Goal: Task Accomplishment & Management: Manage account settings

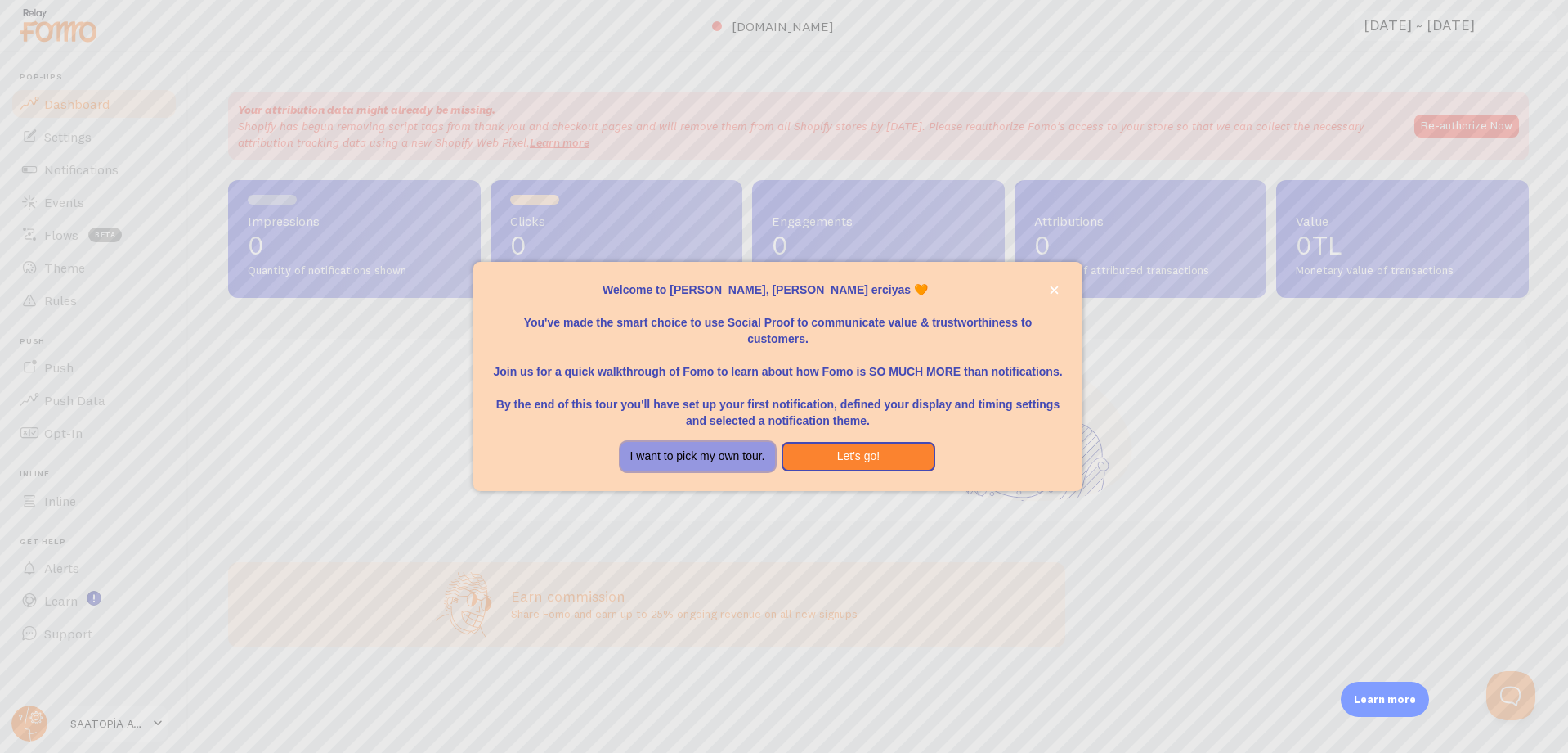
click at [690, 453] on button "I want to pick my own tour." at bounding box center [698, 456] width 155 height 29
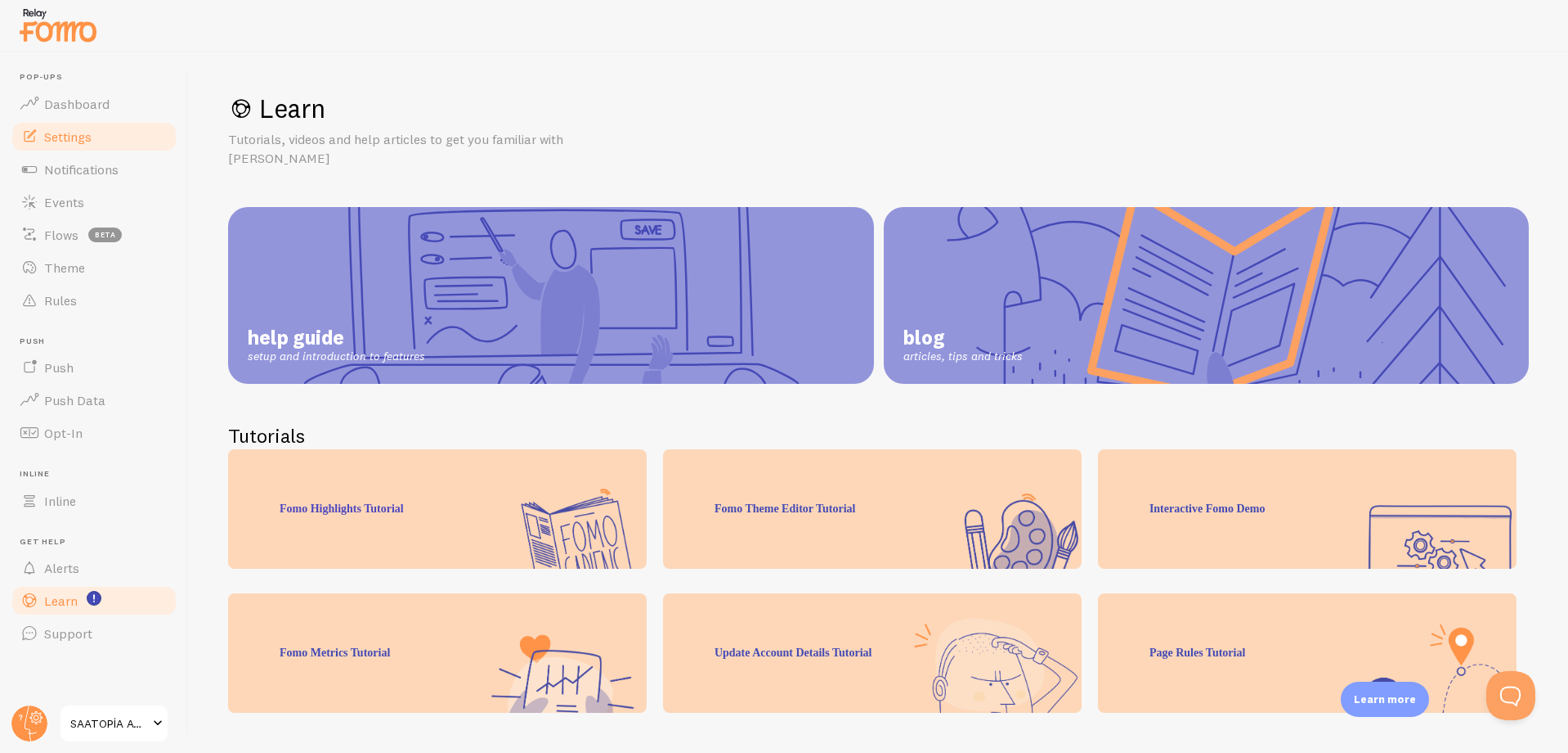
click at [30, 137] on span at bounding box center [30, 137] width 20 height 20
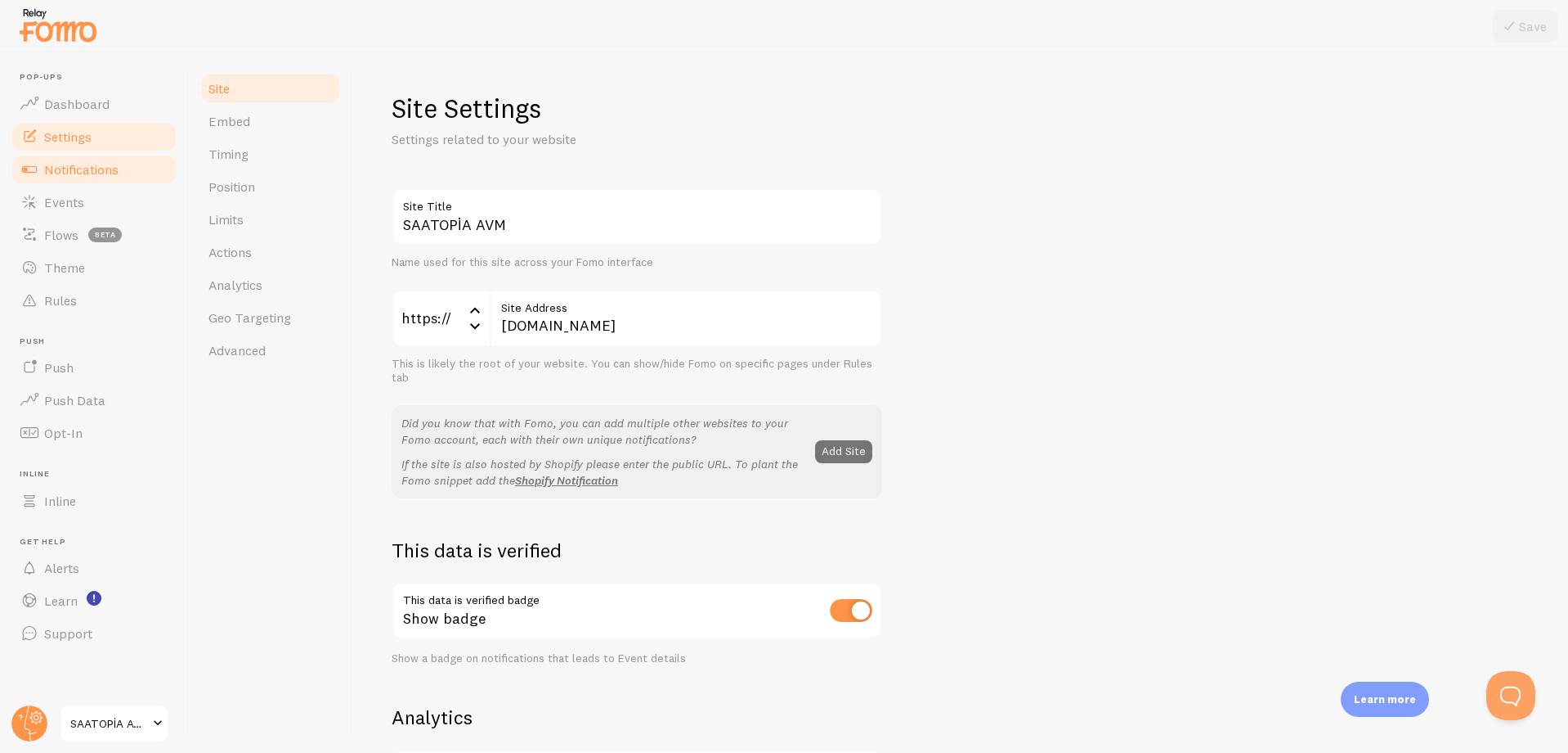
click at [50, 179] on link "Notifications" at bounding box center [94, 169] width 169 height 33
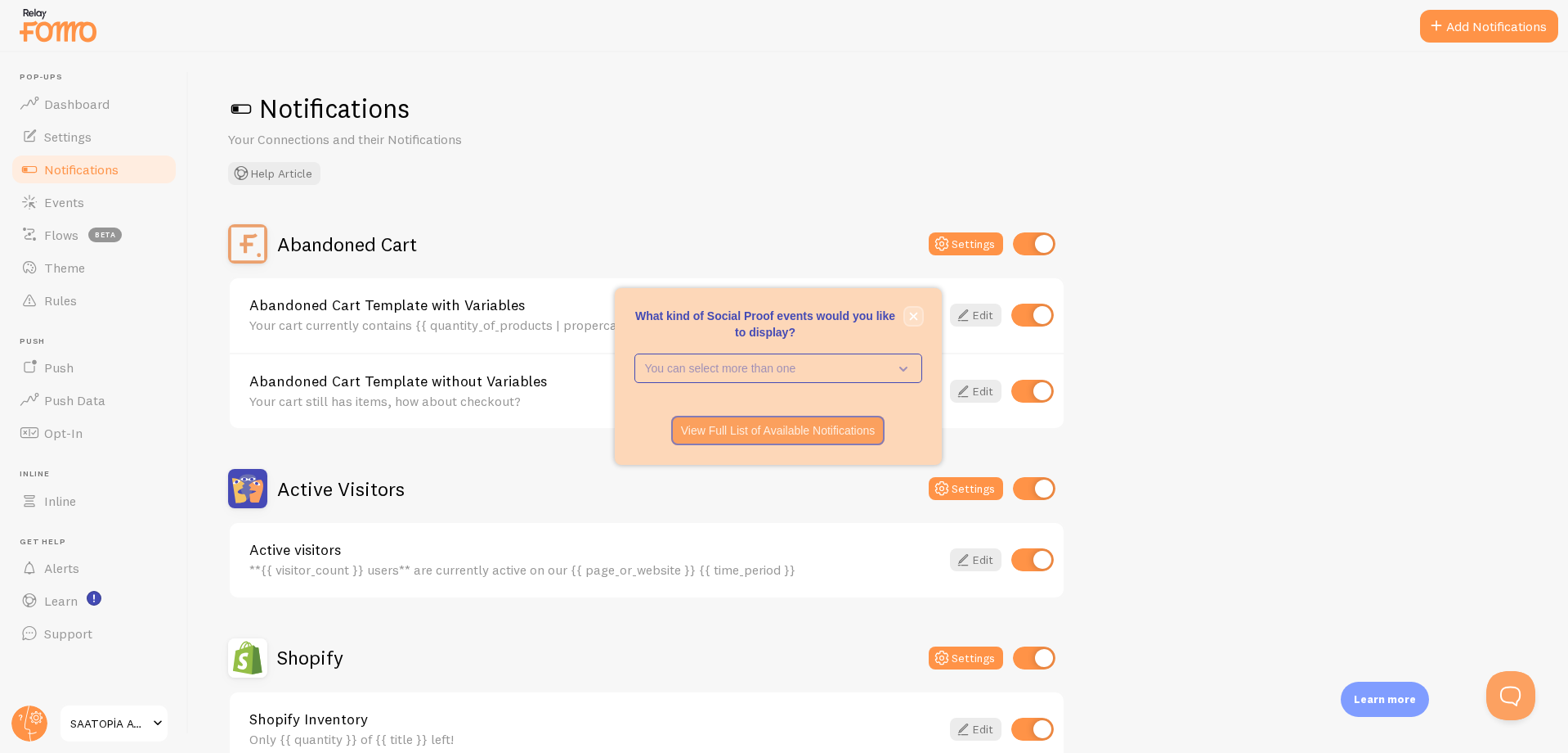
click at [913, 311] on button "close," at bounding box center [913, 316] width 17 height 17
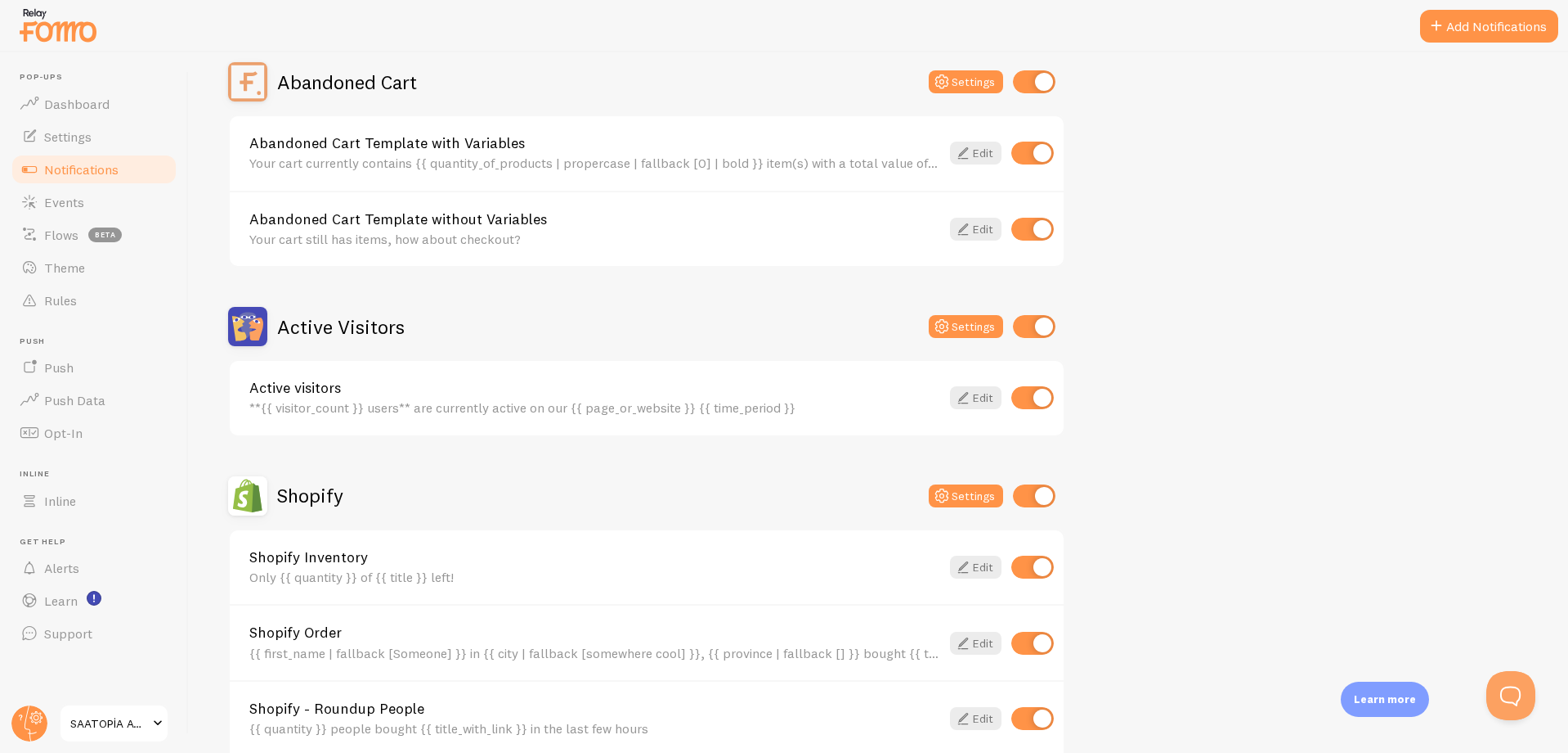
scroll to position [245, 0]
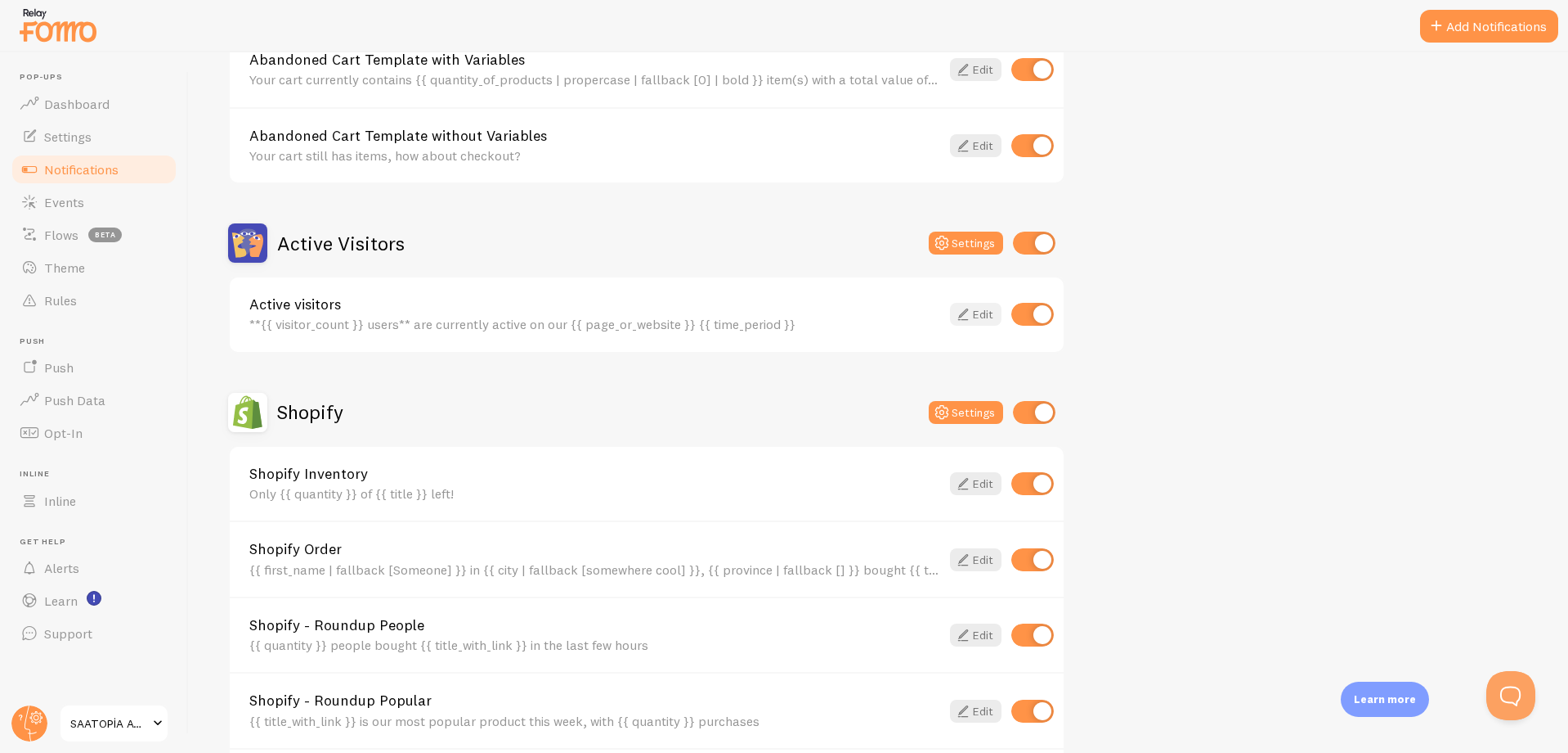
click at [983, 303] on link "Edit" at bounding box center [976, 314] width 52 height 23
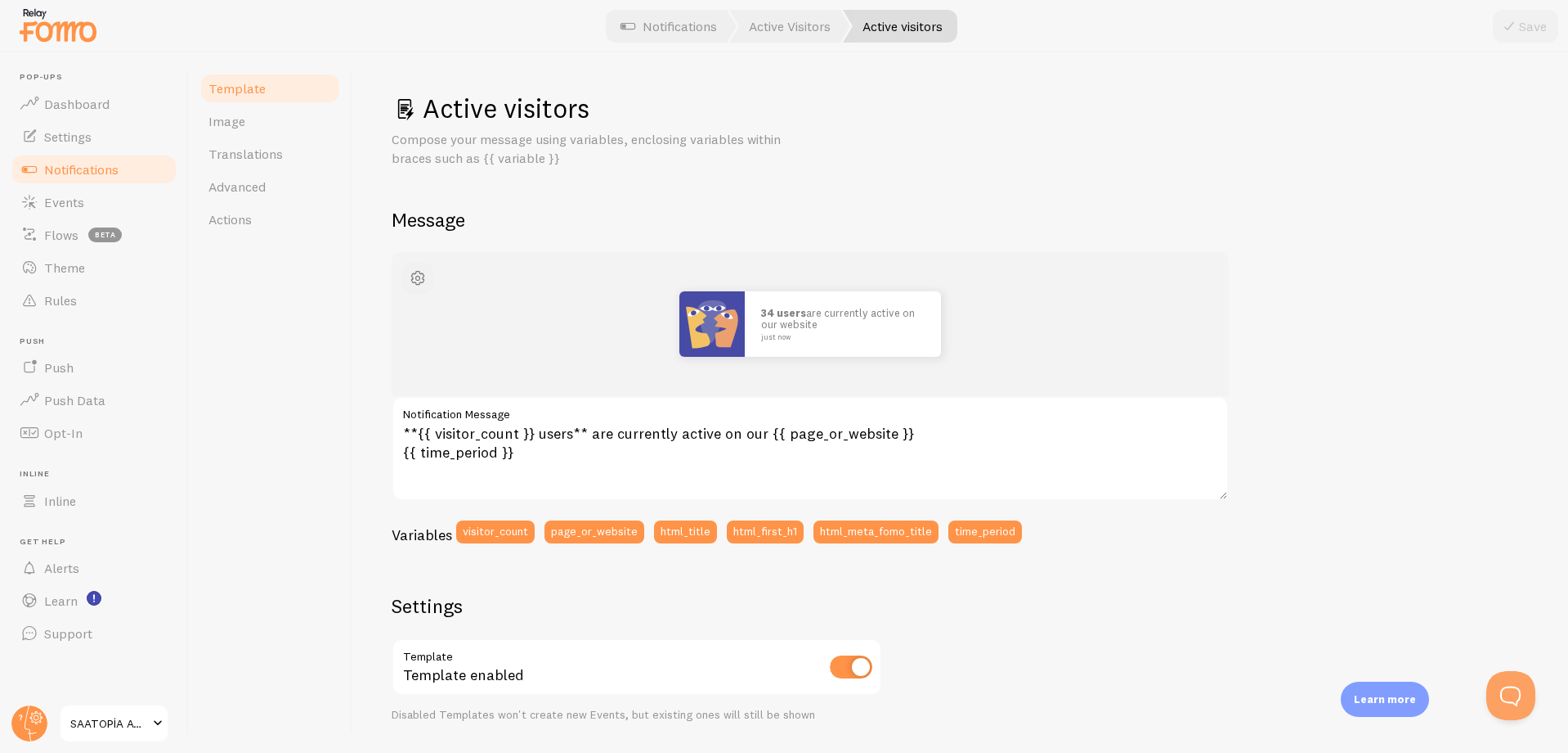
click at [426, 276] on span "button" at bounding box center [418, 278] width 20 height 20
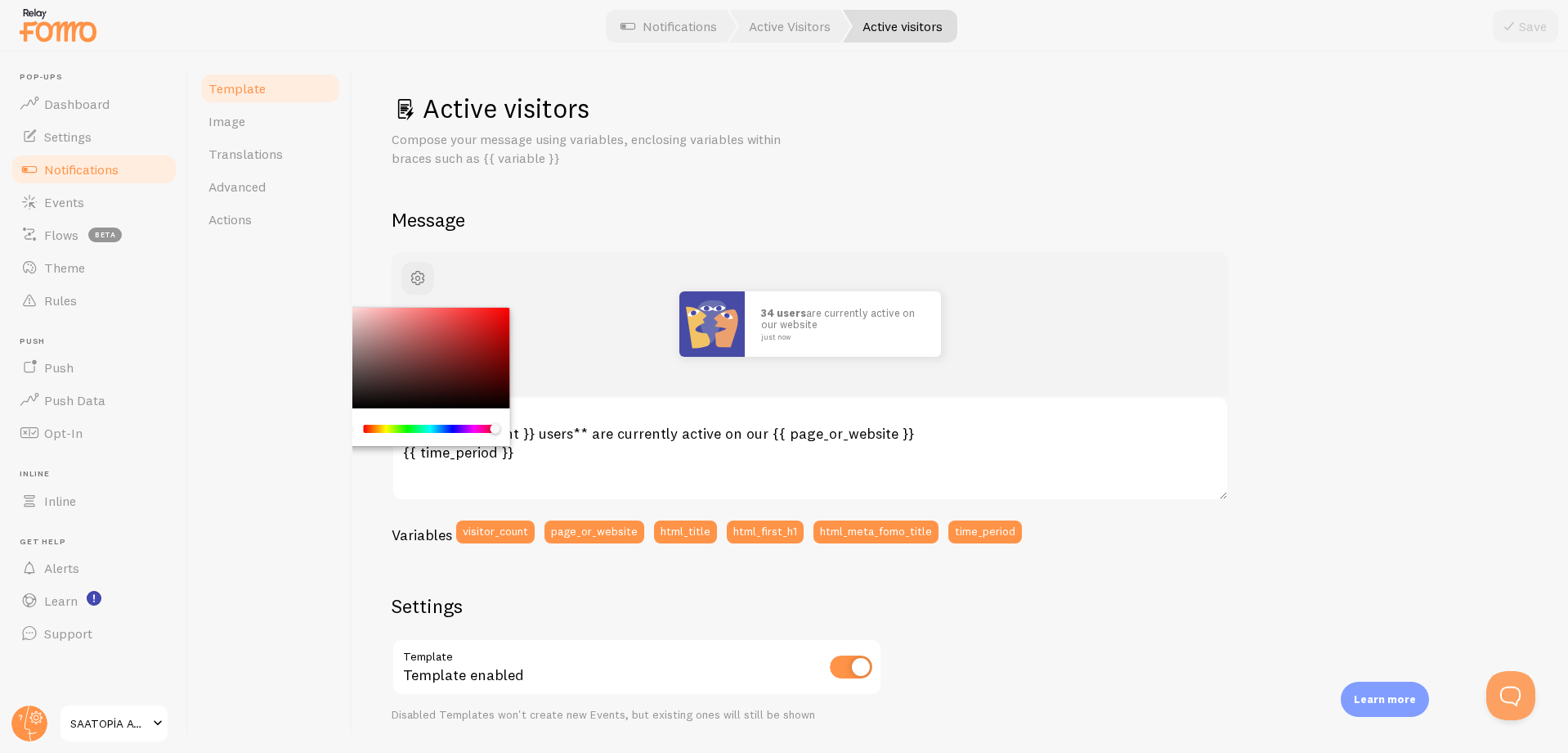
drag, startPoint x: 457, startPoint y: 431, endPoint x: 501, endPoint y: 433, distance: 44.0
click at [496, 433] on div "Chrome color picker" at bounding box center [431, 429] width 130 height 8
click at [475, 346] on div "Chrome color picker" at bounding box center [418, 358] width 184 height 101
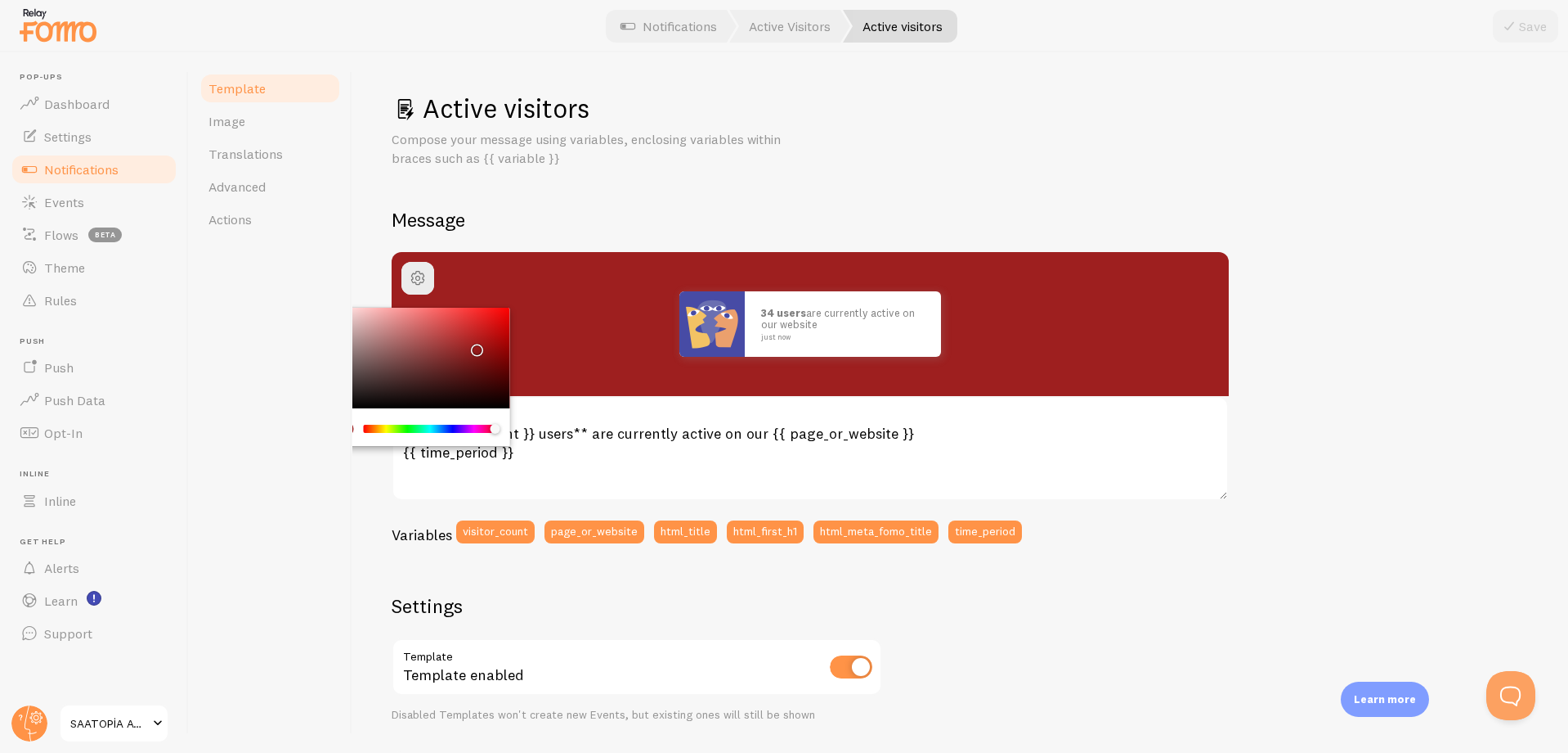
click at [498, 313] on div "Chrome color picker" at bounding box center [418, 358] width 184 height 101
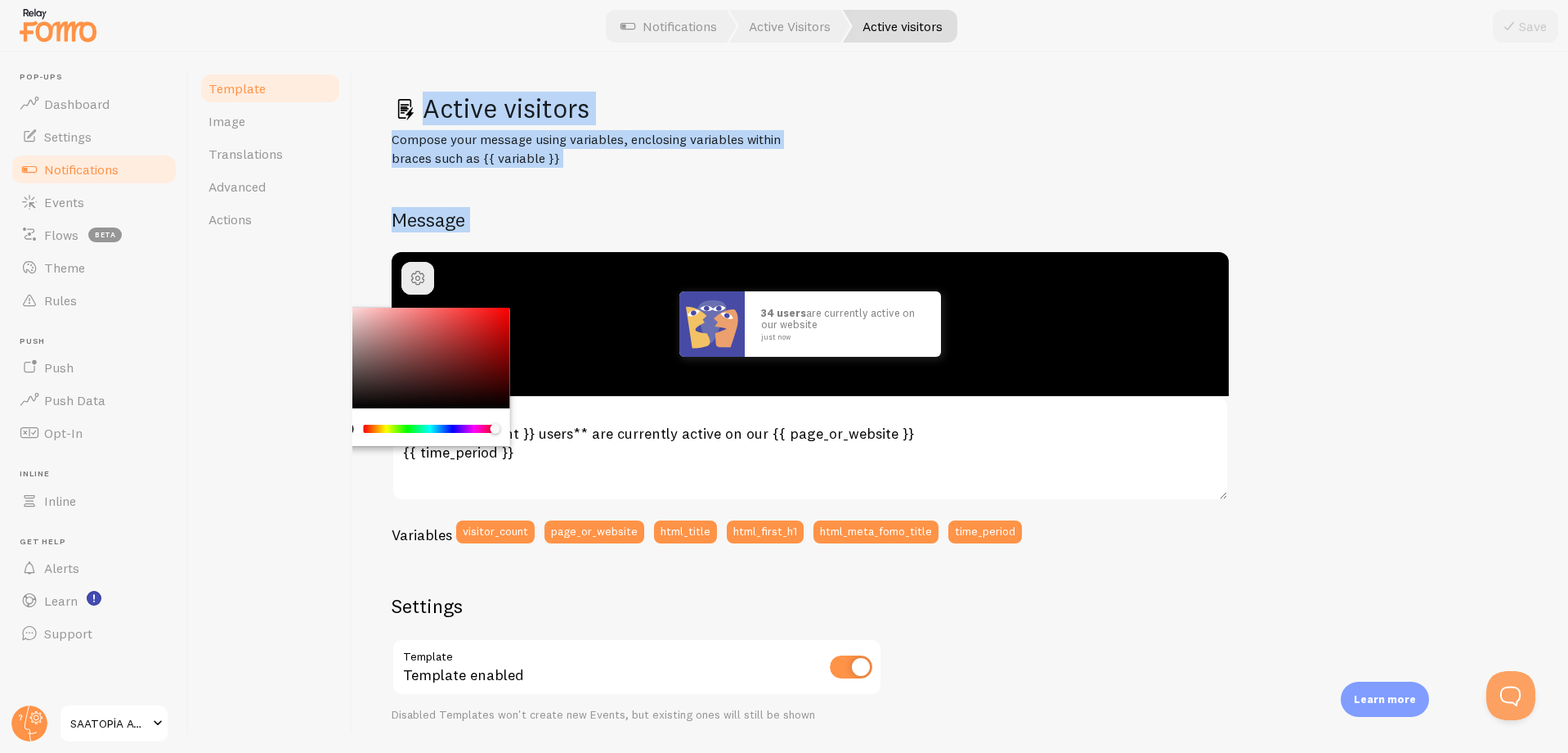
drag, startPoint x: 426, startPoint y: 368, endPoint x: 352, endPoint y: 421, distance: 91.0
click at [352, 421] on div "Template Image Translations Advanced Actions Active visitors Compose your messa…" at bounding box center [878, 402] width 1379 height 700
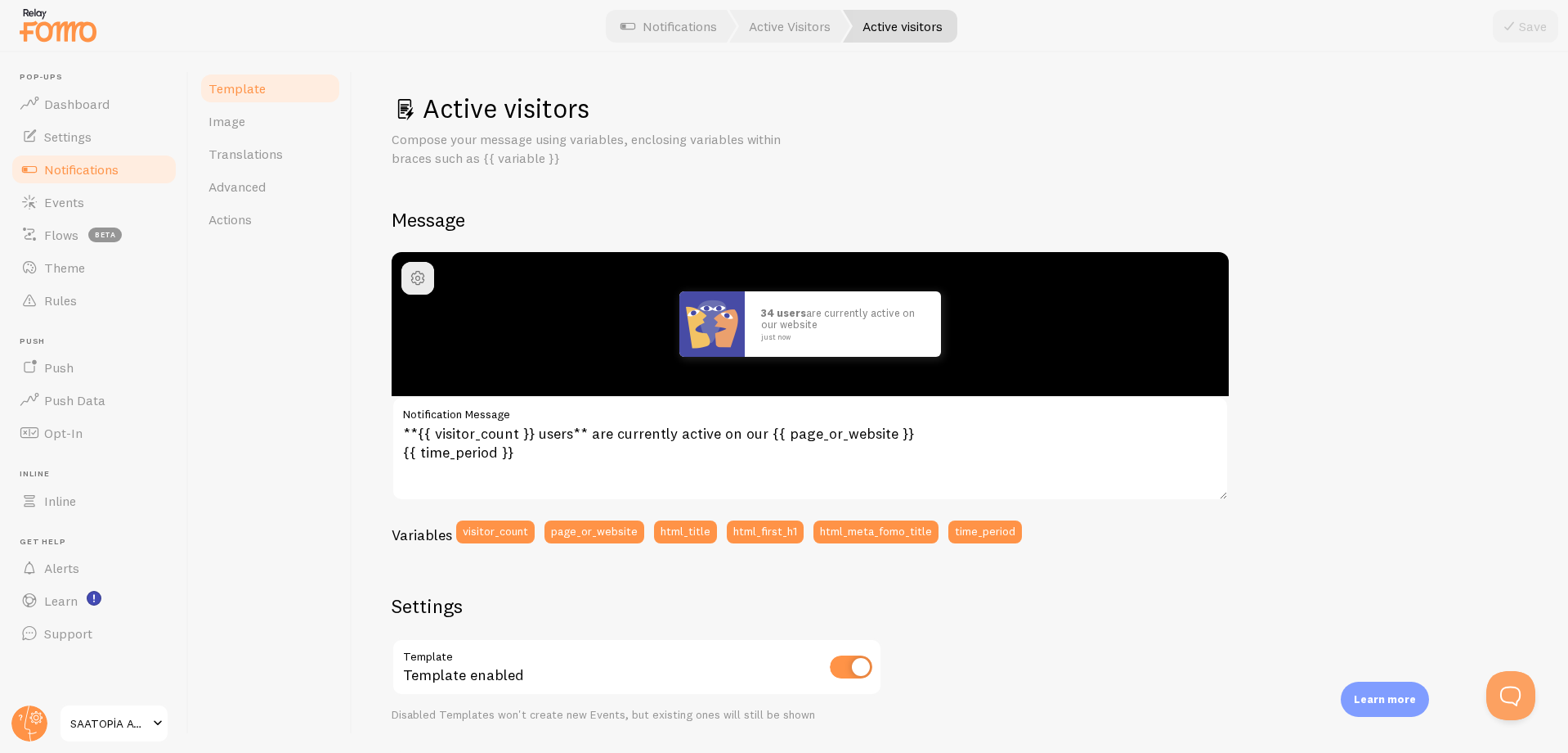
click at [610, 406] on label "Notification Message" at bounding box center [810, 410] width 837 height 28
click at [610, 406] on textarea "**{{ visitor_count }} users** are currently active on our {{ page_or_website }}…" at bounding box center [810, 448] width 837 height 105
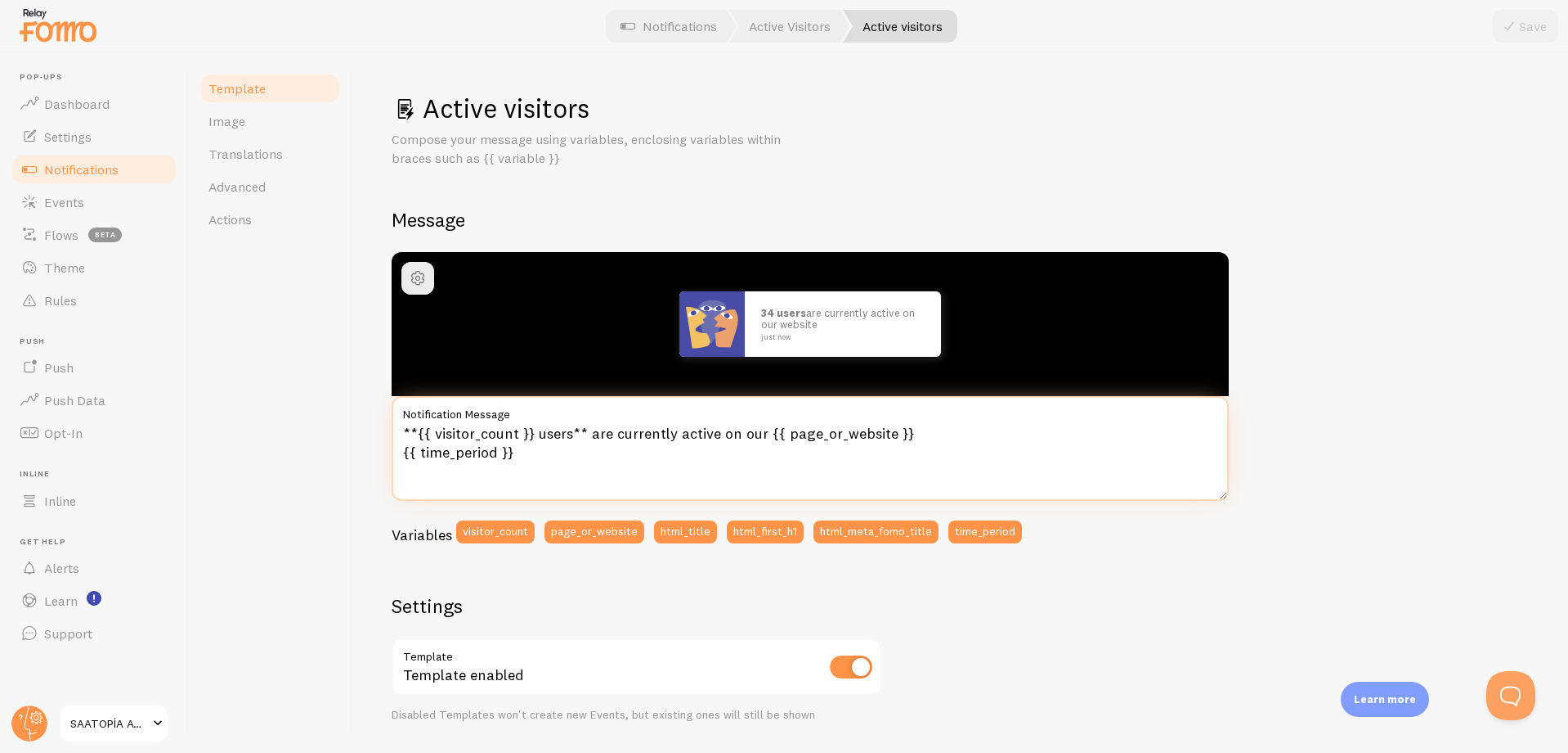
drag, startPoint x: 591, startPoint y: 435, endPoint x: 759, endPoint y: 435, distance: 168.0
click at [759, 435] on textarea "**{{ visitor_count }} users** are currently active on our {{ page_or_website }}…" at bounding box center [810, 448] width 837 height 105
click at [570, 434] on textarea "**{{ visitor_count }} users** [GEOGRAPHIC_DATA] siteyi ziyaret ediyor {{ page_o…" at bounding box center [810, 448] width 837 height 105
drag, startPoint x: 570, startPoint y: 434, endPoint x: 544, endPoint y: 433, distance: 26.0
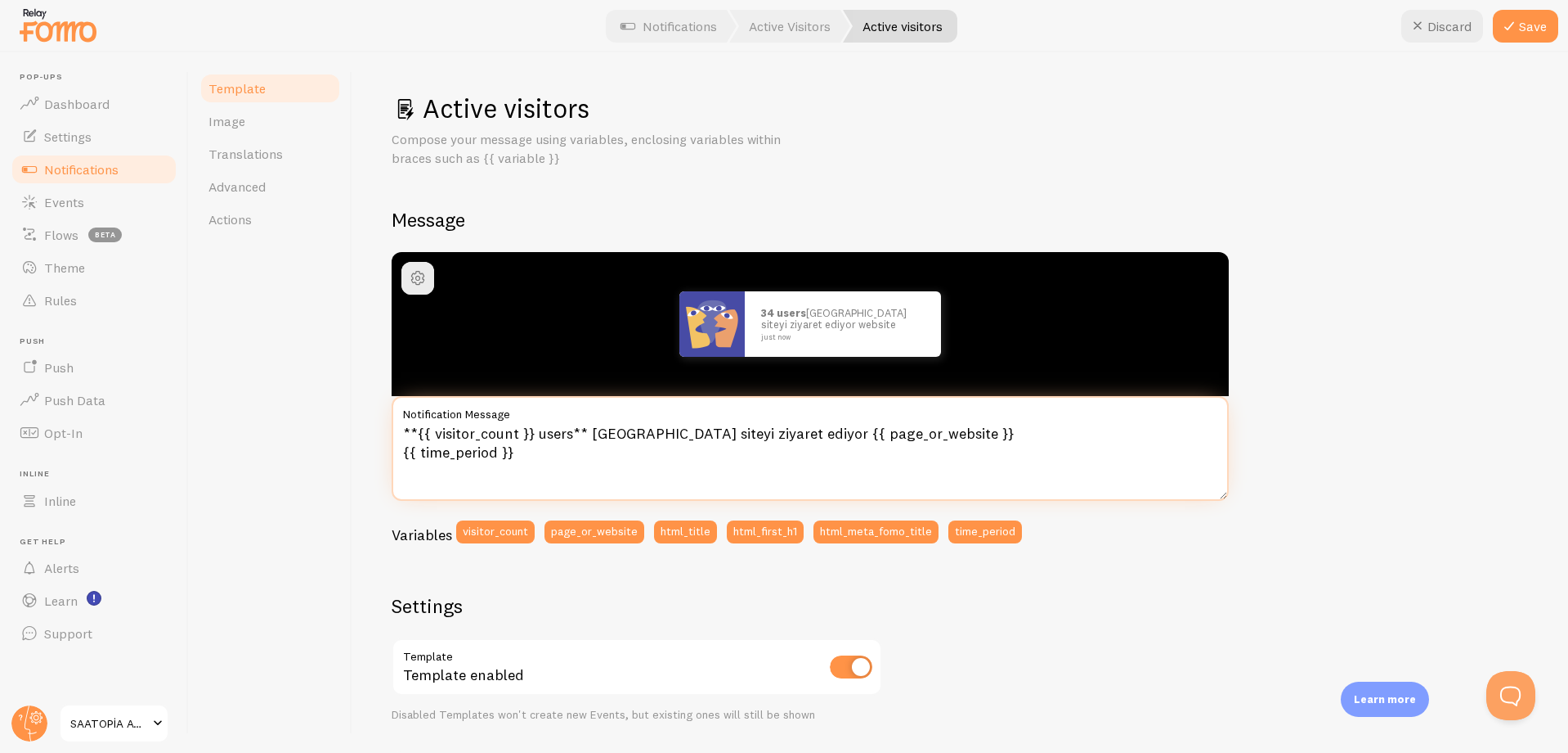
click at [544, 433] on textarea "**{{ visitor_count }} users** [GEOGRAPHIC_DATA] siteyi ziyaret ediyor {{ page_o…" at bounding box center [810, 448] width 837 height 105
type textarea "**{{ visitor_count }} kişi* [GEOGRAPHIC_DATA] siteyi ziyaret ediyor {{ page_or_…"
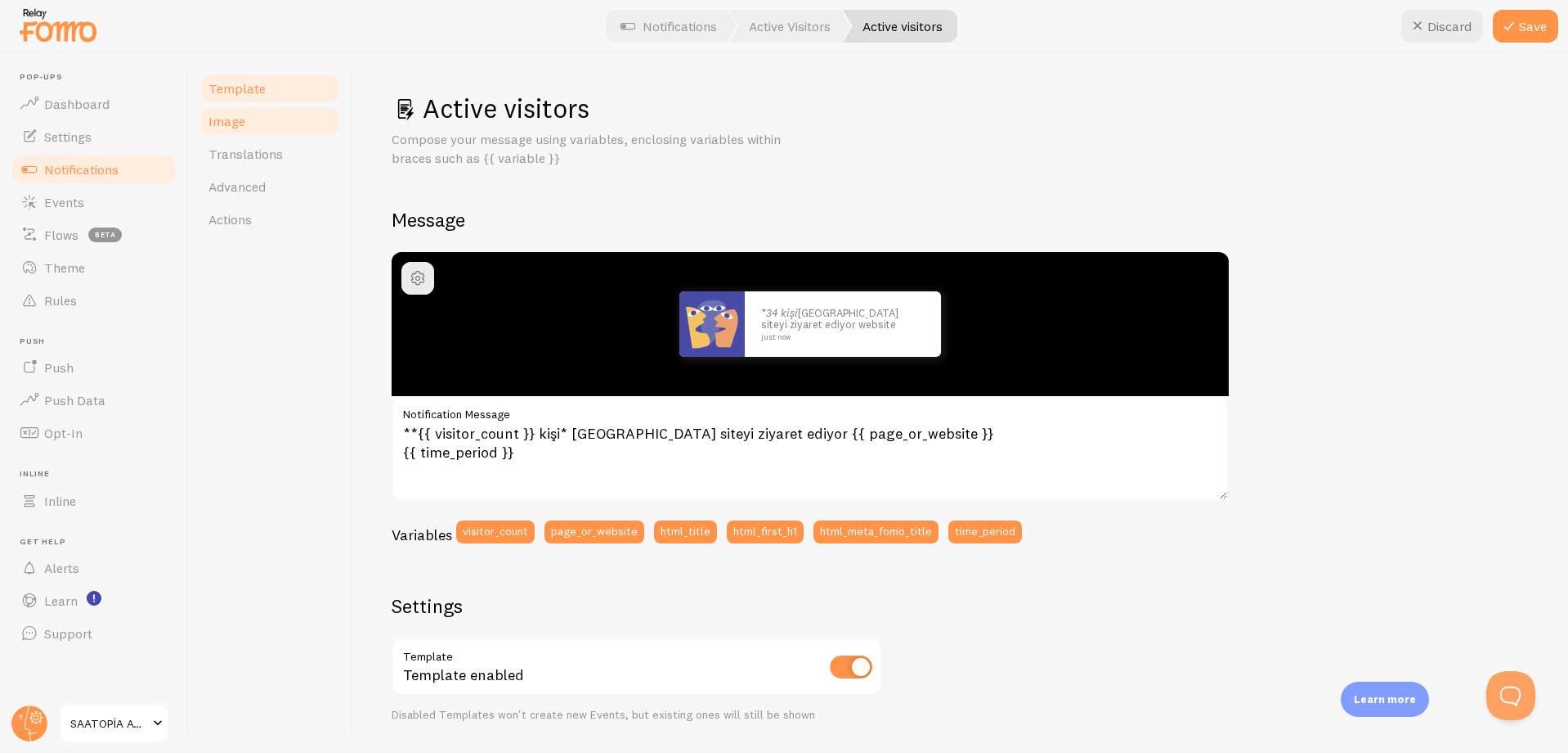
click at [250, 128] on link "Image" at bounding box center [270, 121] width 143 height 33
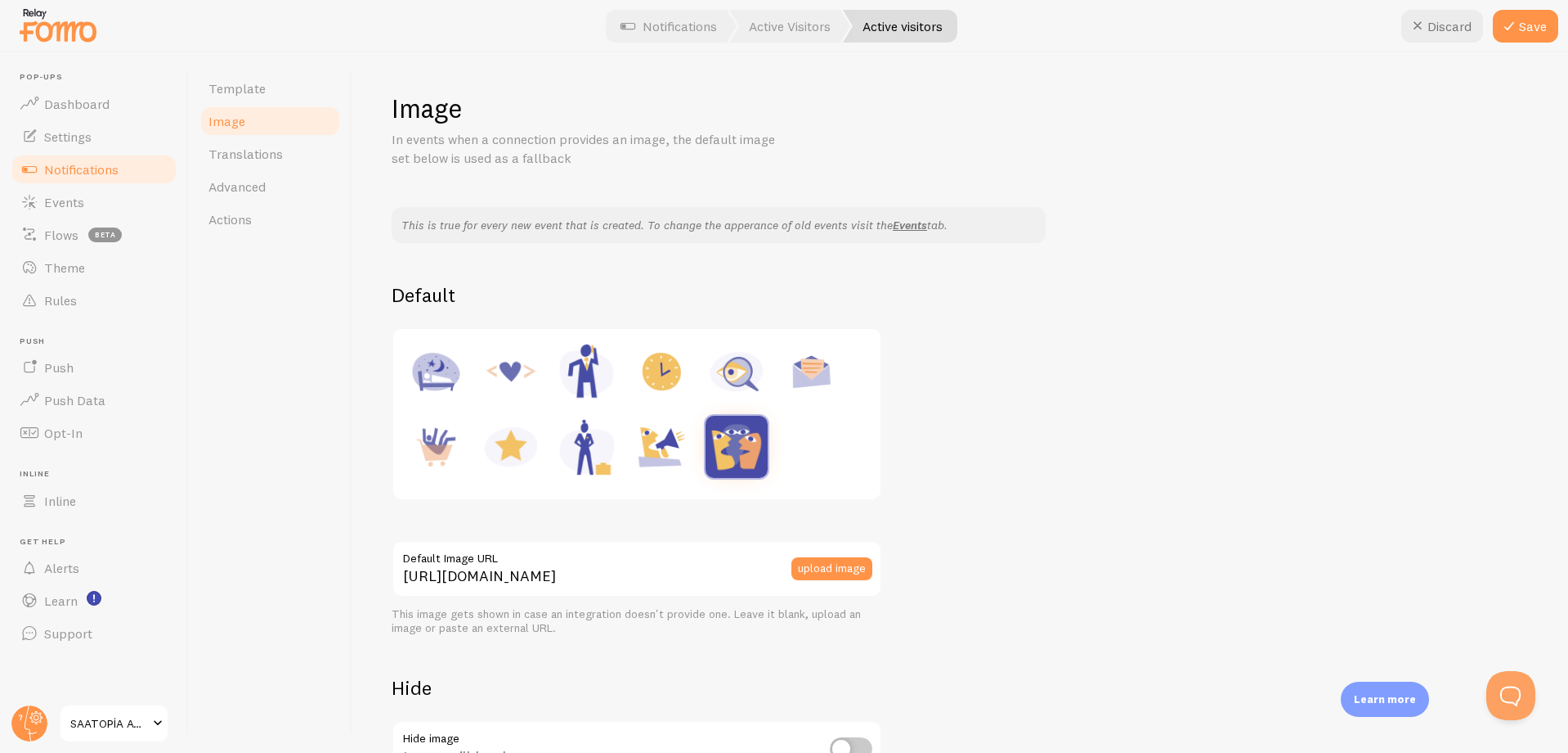
click at [744, 377] on img at bounding box center [737, 371] width 62 height 62
type input "[URL][DOMAIN_NAME]"
click at [263, 146] on span "Translations" at bounding box center [246, 154] width 74 height 16
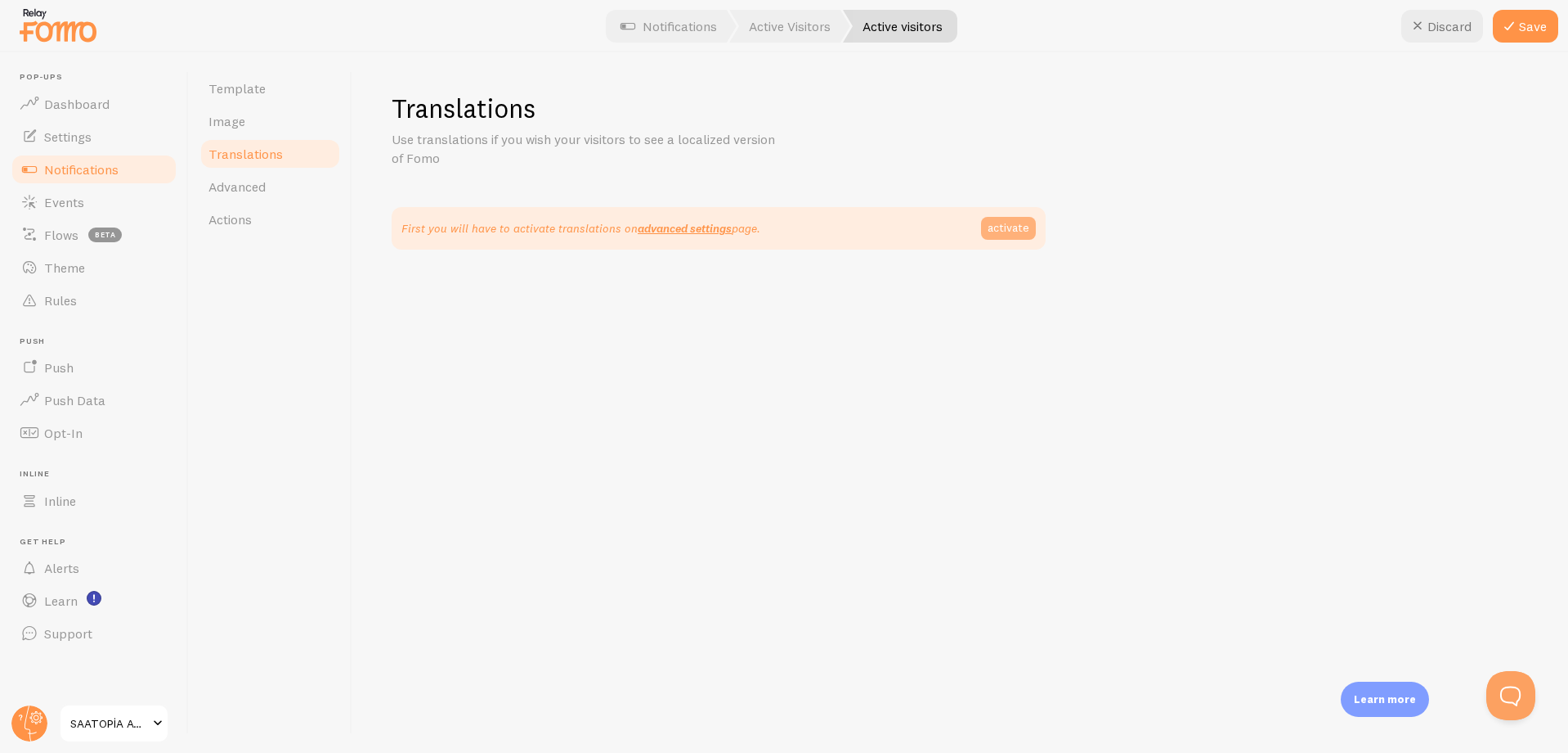
click at [1004, 224] on link "activate" at bounding box center [1008, 228] width 55 height 23
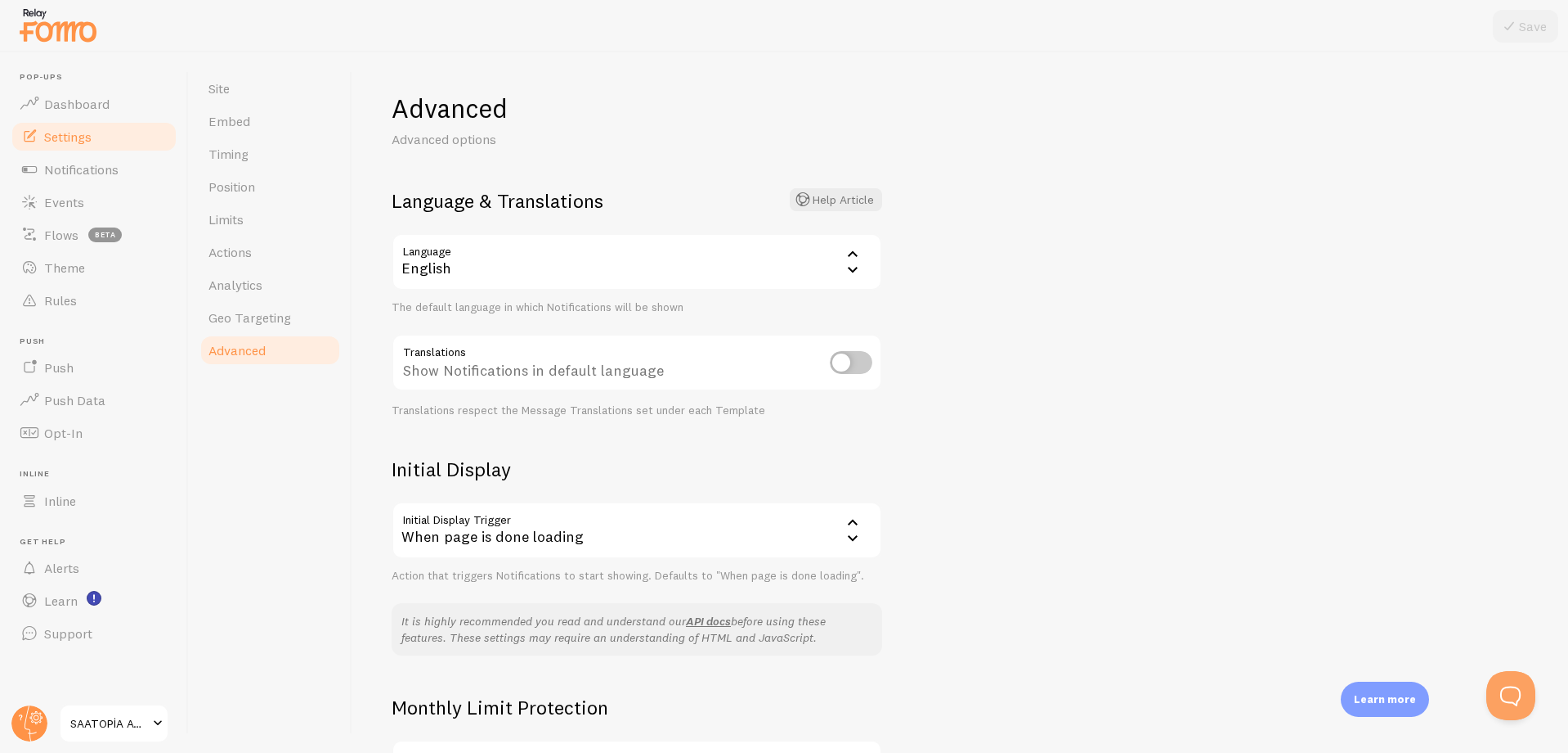
click at [450, 277] on div "English" at bounding box center [637, 261] width 491 height 57
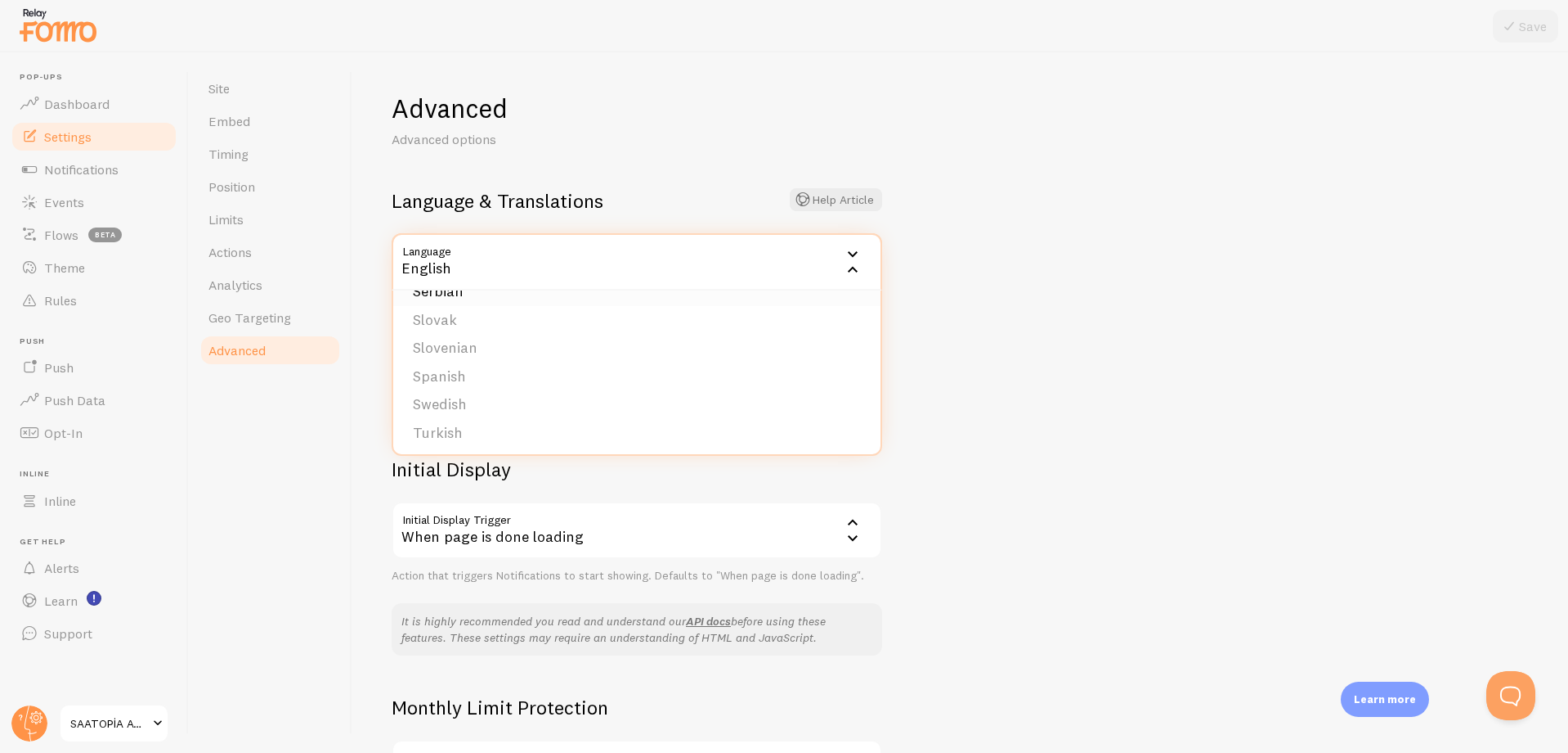
scroll to position [674, 0]
click at [486, 428] on li "Turkish" at bounding box center [638, 430] width 488 height 29
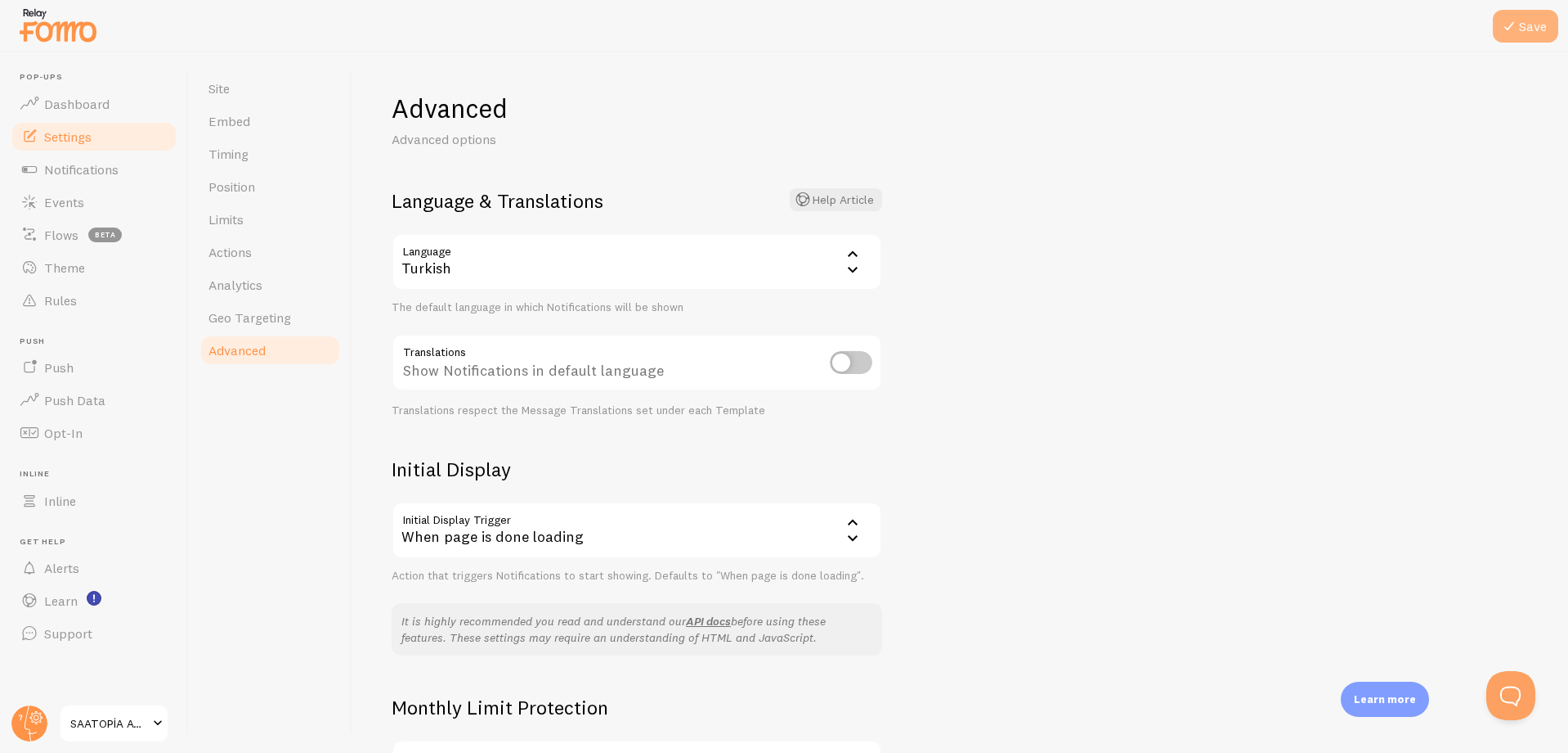
click at [1528, 20] on button "Save" at bounding box center [1525, 26] width 65 height 33
click at [86, 164] on span "Notifications" at bounding box center [81, 169] width 74 height 16
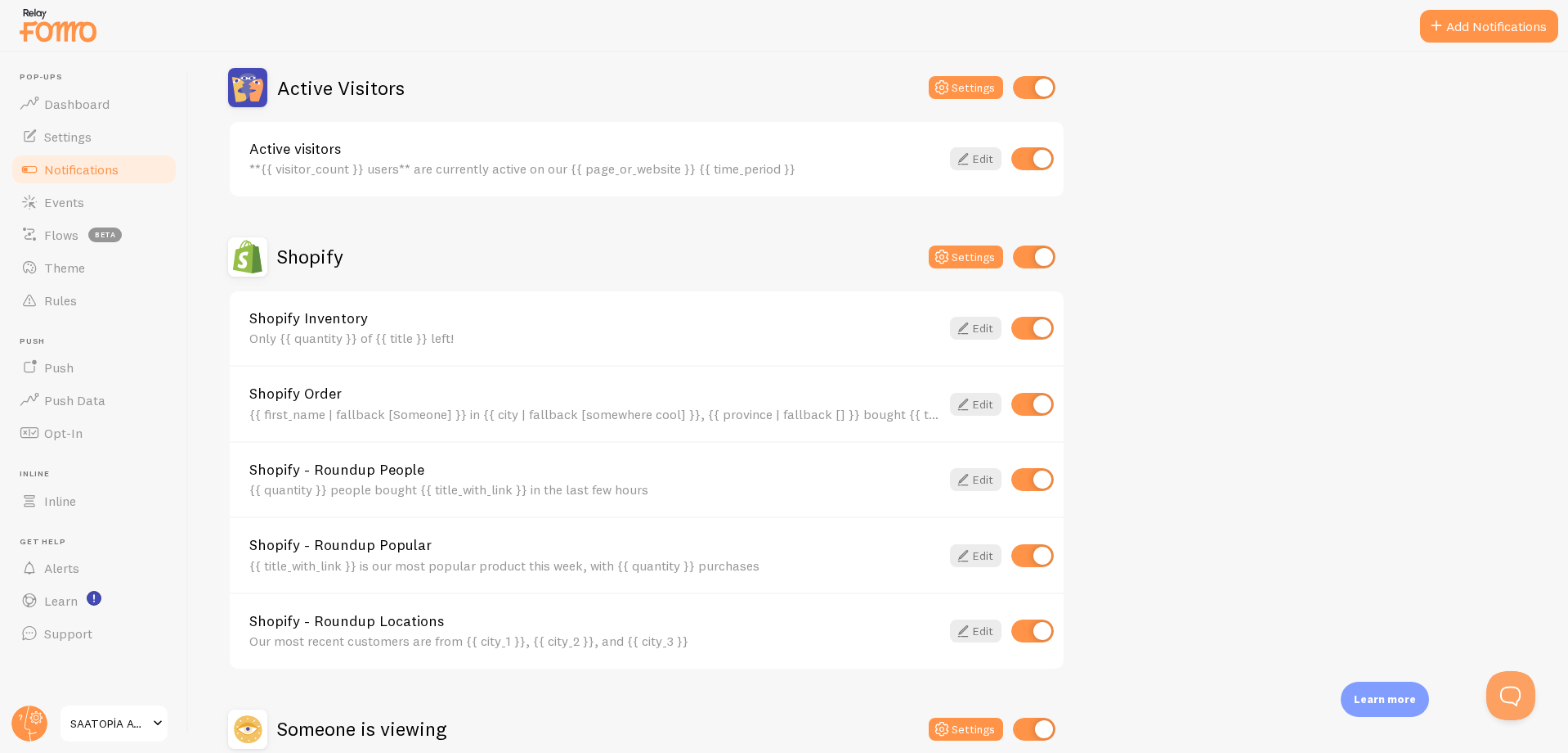
scroll to position [409, 0]
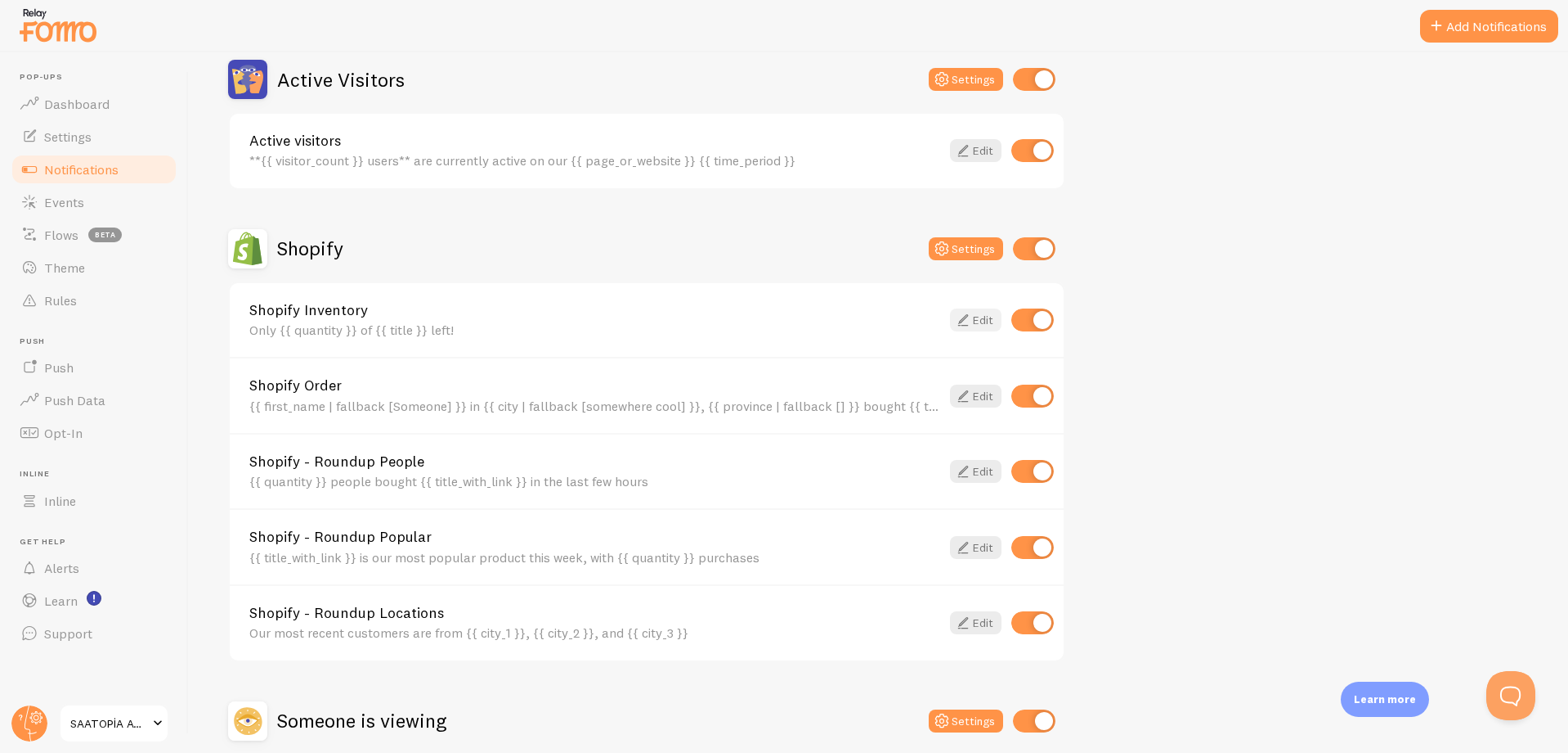
click at [958, 312] on icon at bounding box center [963, 320] width 20 height 20
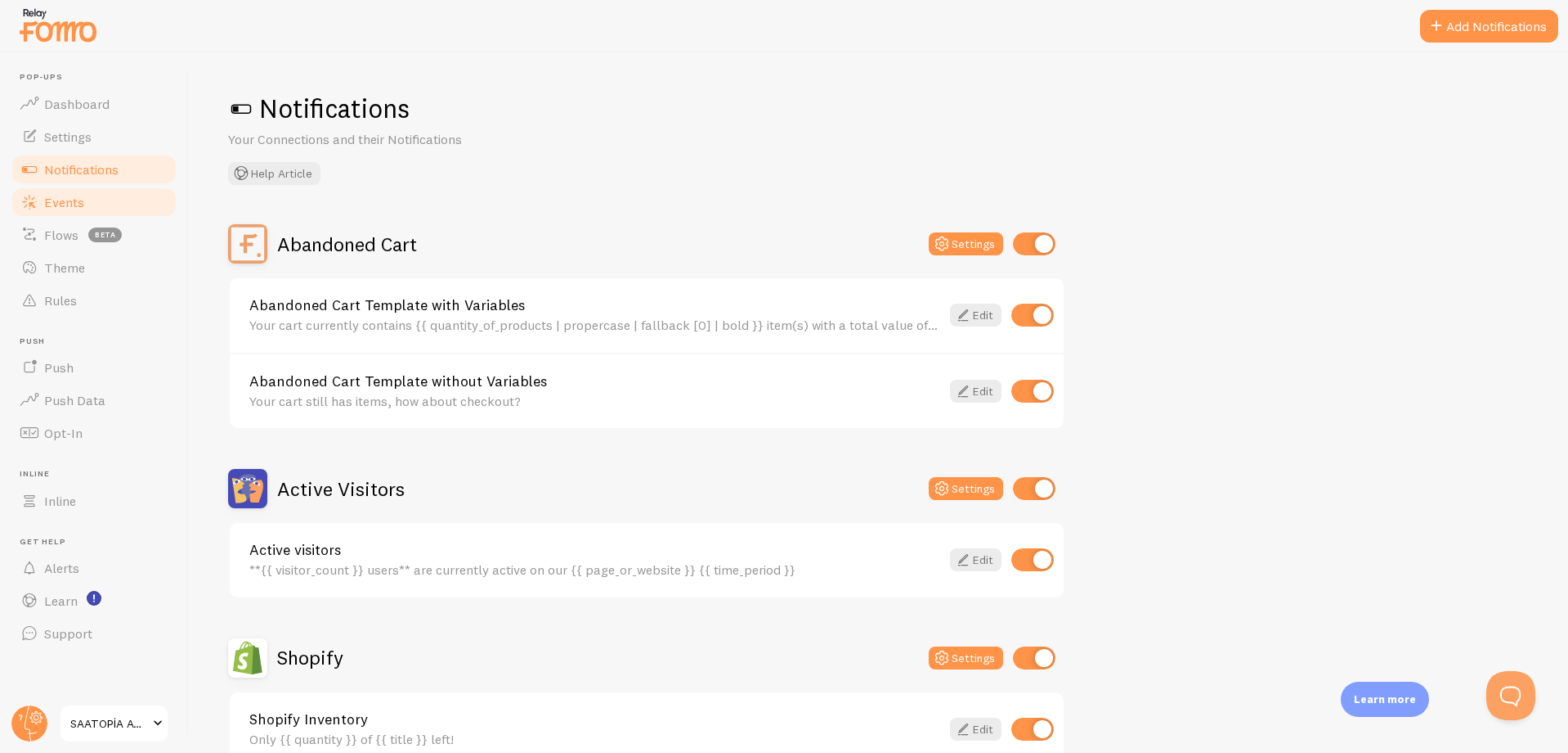
click at [93, 209] on link "Events" at bounding box center [94, 202] width 169 height 33
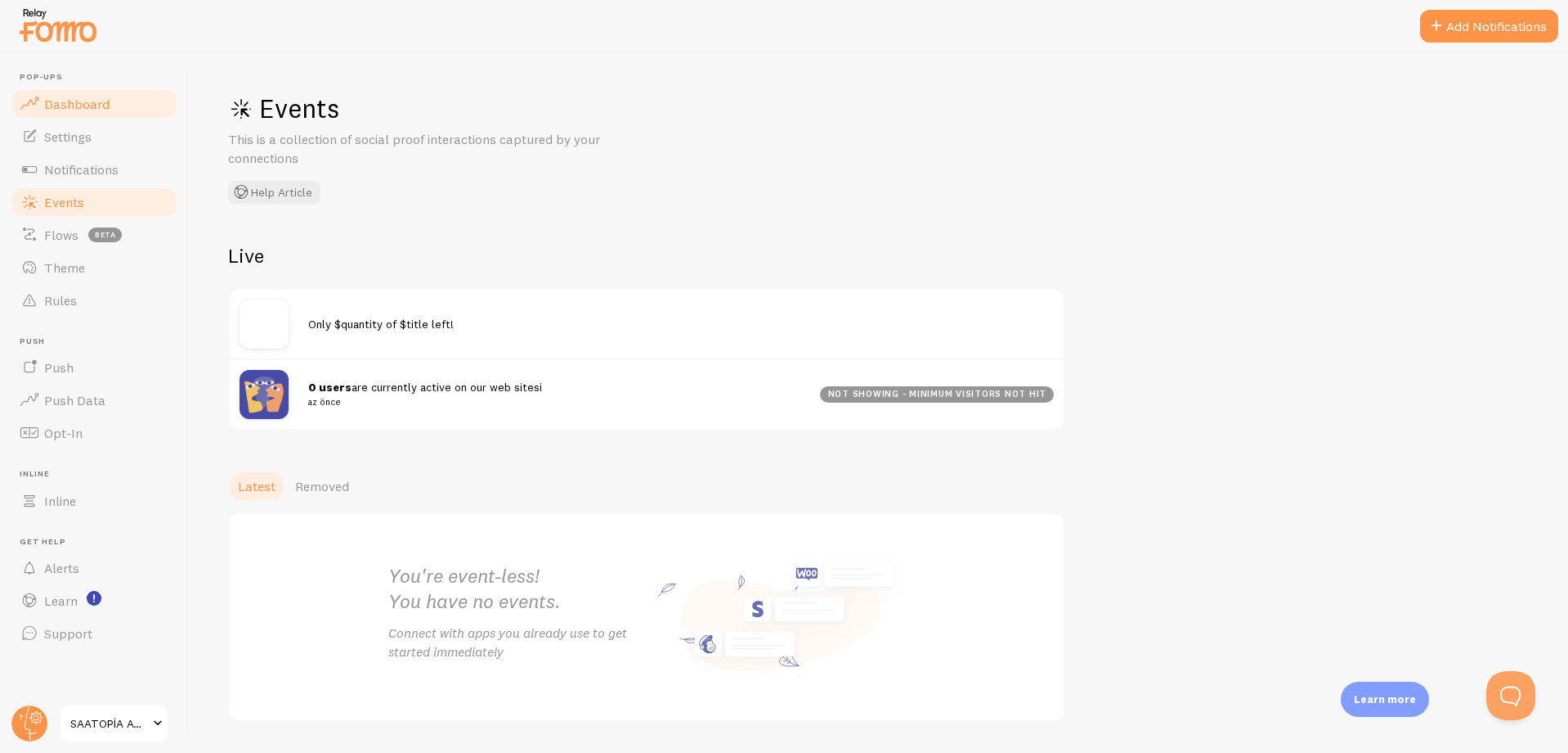
click at [88, 118] on link "Dashboard" at bounding box center [94, 104] width 169 height 33
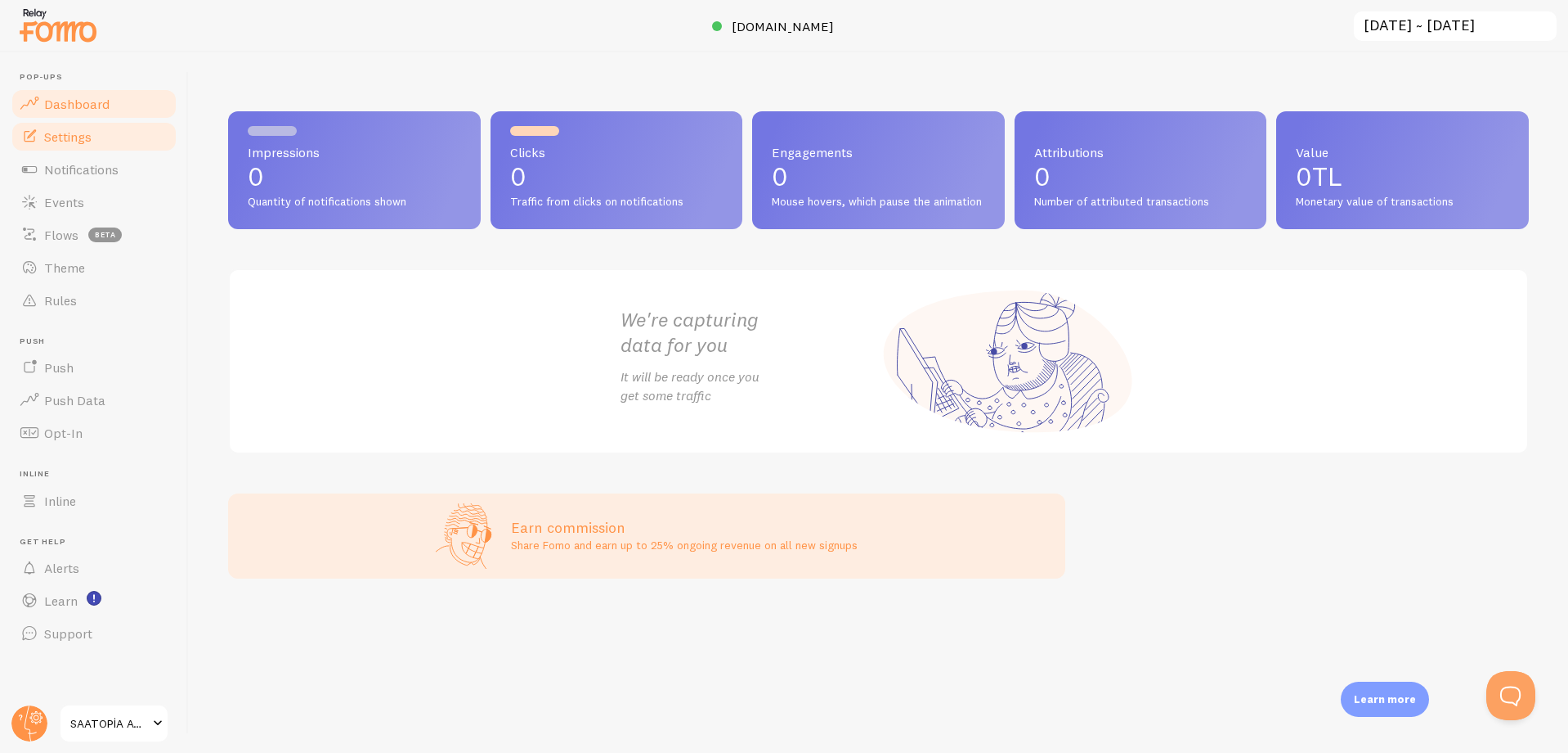
click at [88, 139] on span "Settings" at bounding box center [67, 136] width 47 height 16
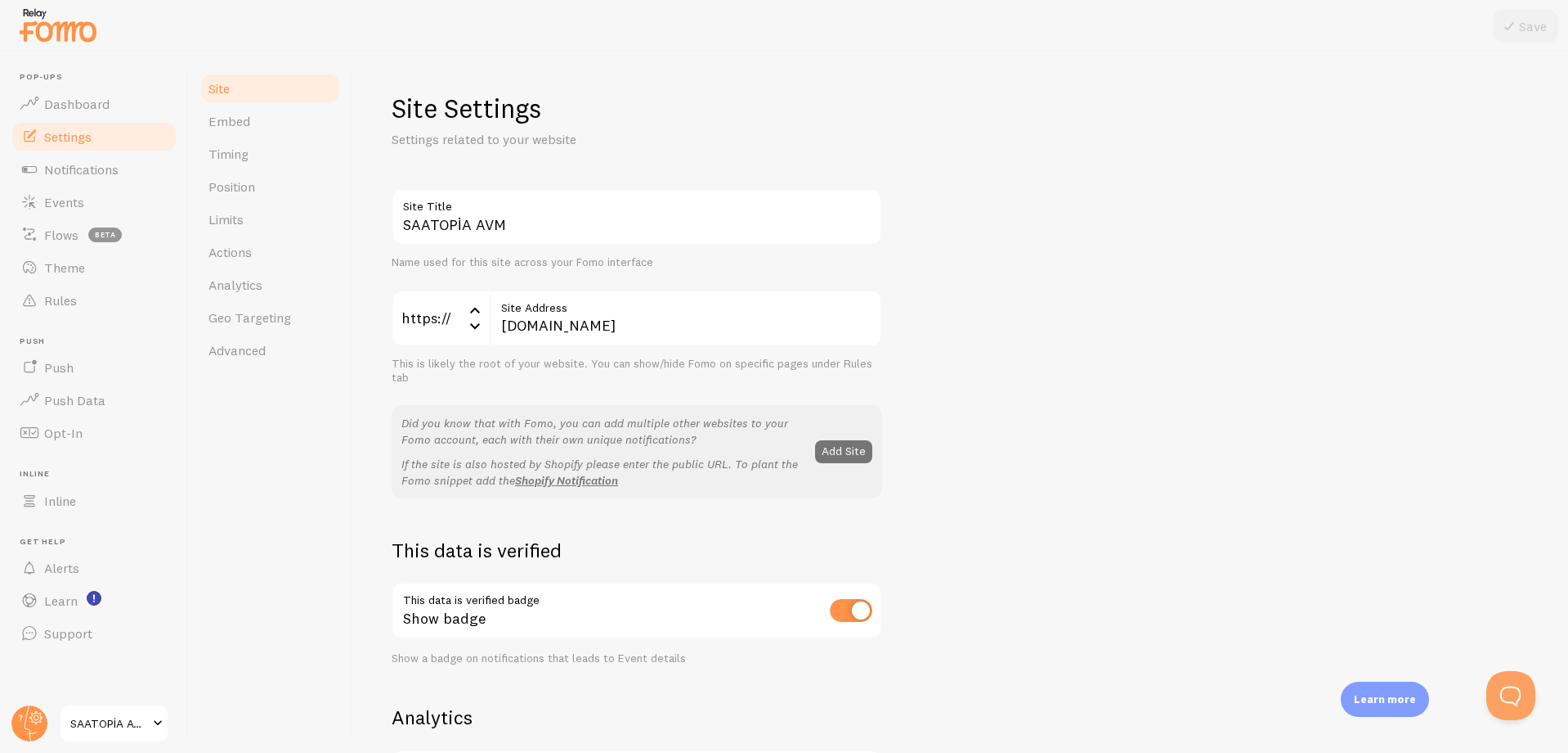
click at [54, 26] on img at bounding box center [58, 25] width 82 height 42
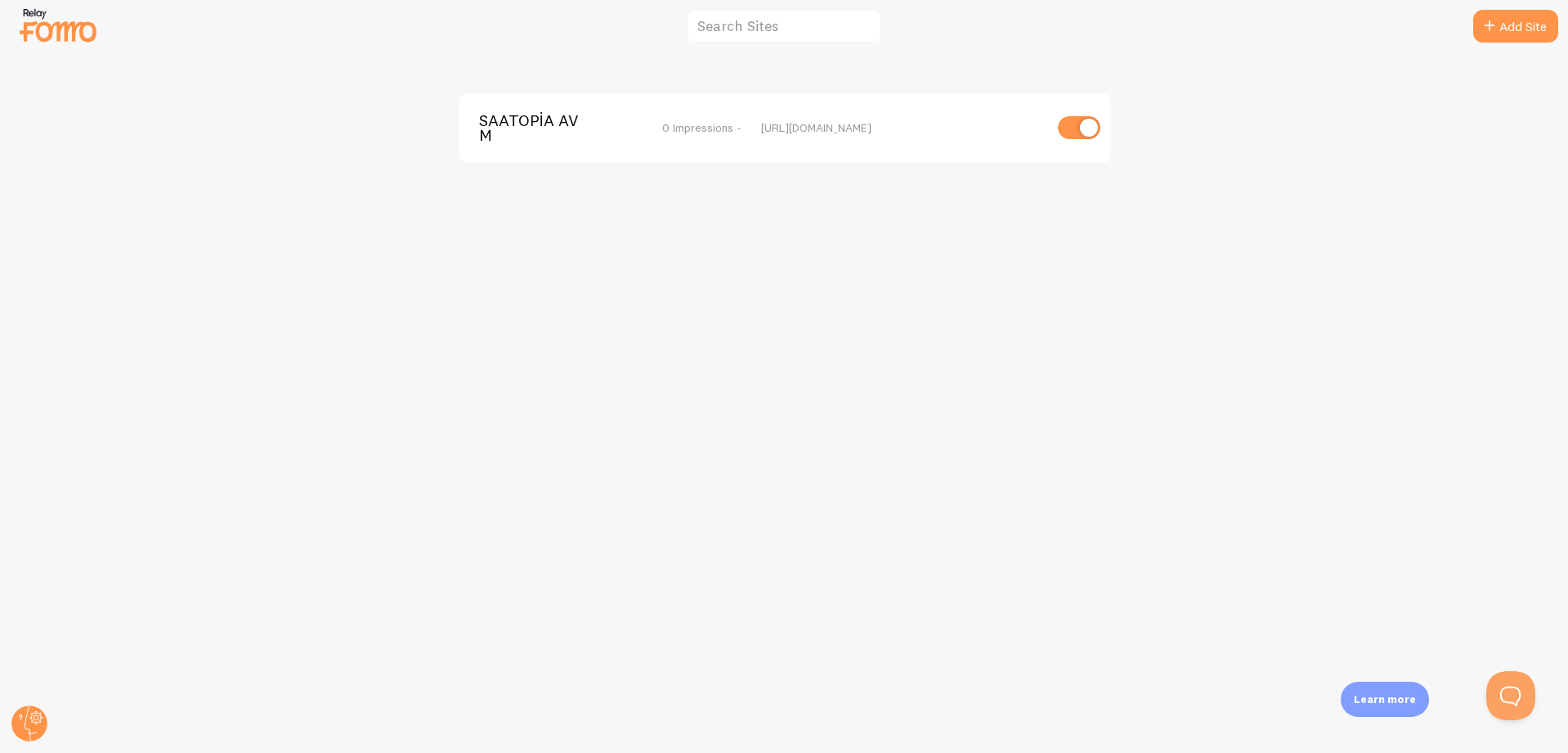
click at [546, 132] on span "SAATOPİA AVM" at bounding box center [545, 128] width 132 height 30
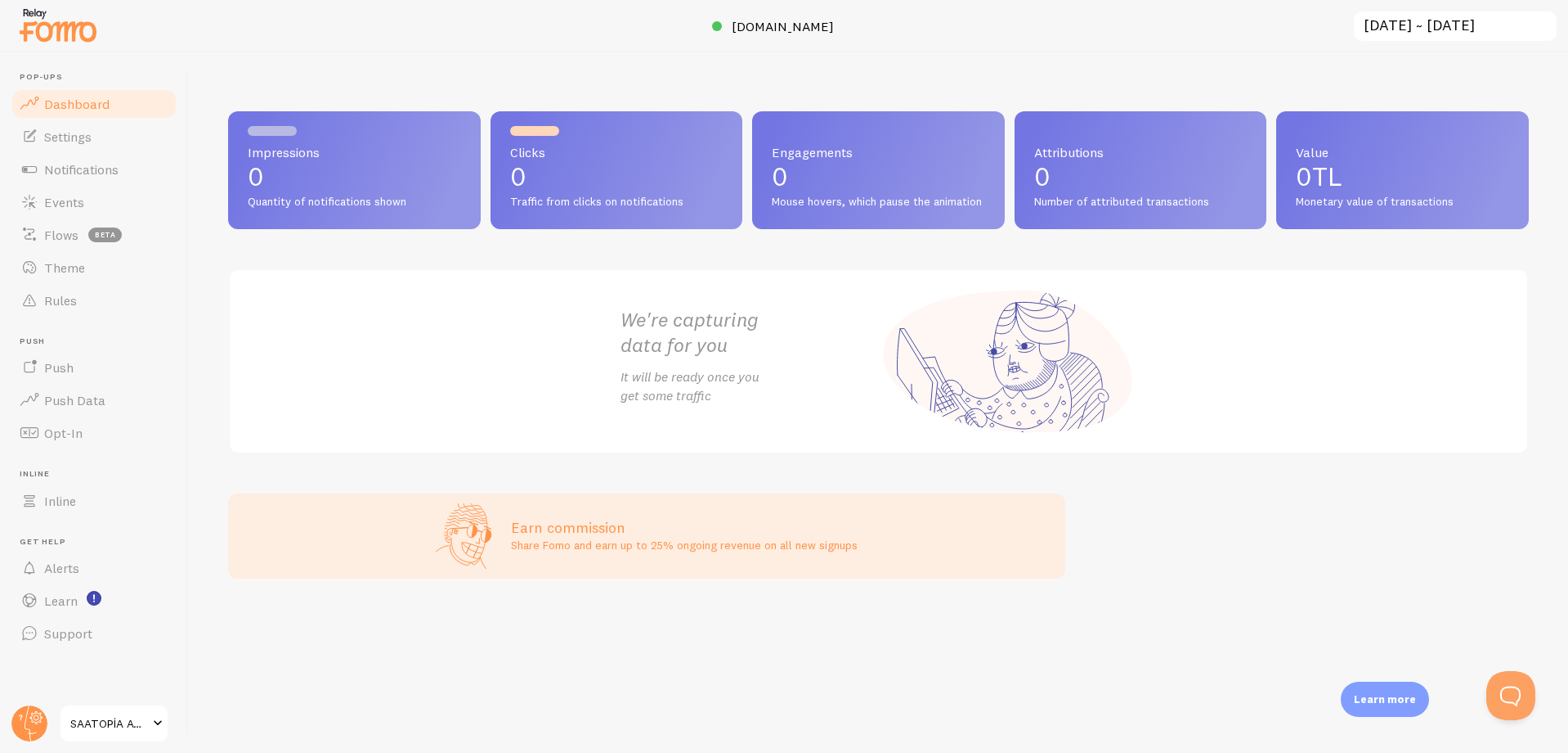
click at [64, 32] on img at bounding box center [58, 25] width 82 height 42
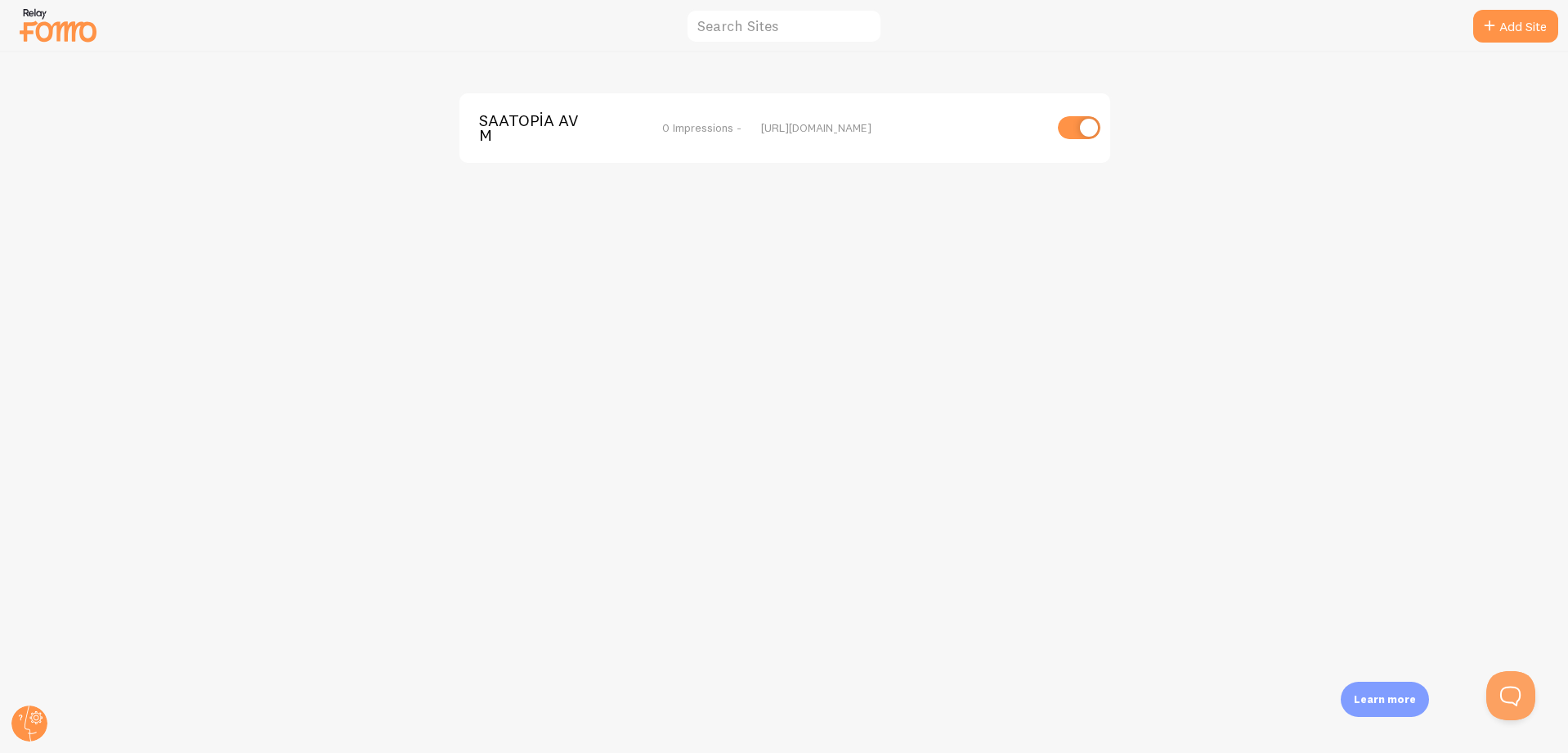
click at [1067, 130] on input "checkbox" at bounding box center [1079, 127] width 43 height 23
checkbox input "false"
click at [484, 117] on span "SAATOPİA AVM" at bounding box center [545, 128] width 132 height 30
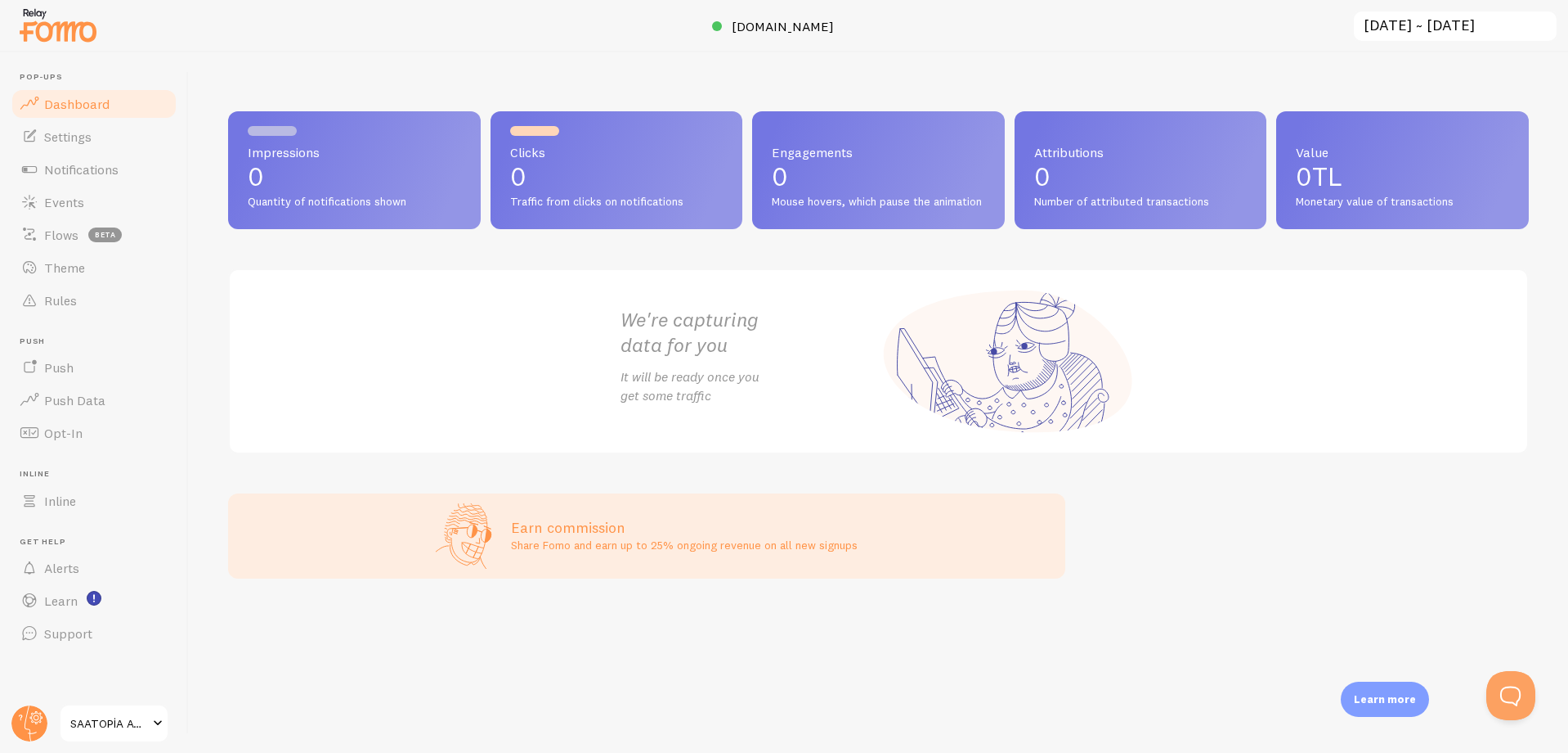
click at [455, 264] on div "Impressions 0 Quantity of notifications shown Clicks 0 Traffic from clicks on n…" at bounding box center [878, 282] width 1301 height 343
click at [73, 100] on span "Dashboard" at bounding box center [76, 104] width 65 height 16
click at [77, 25] on img at bounding box center [58, 25] width 82 height 42
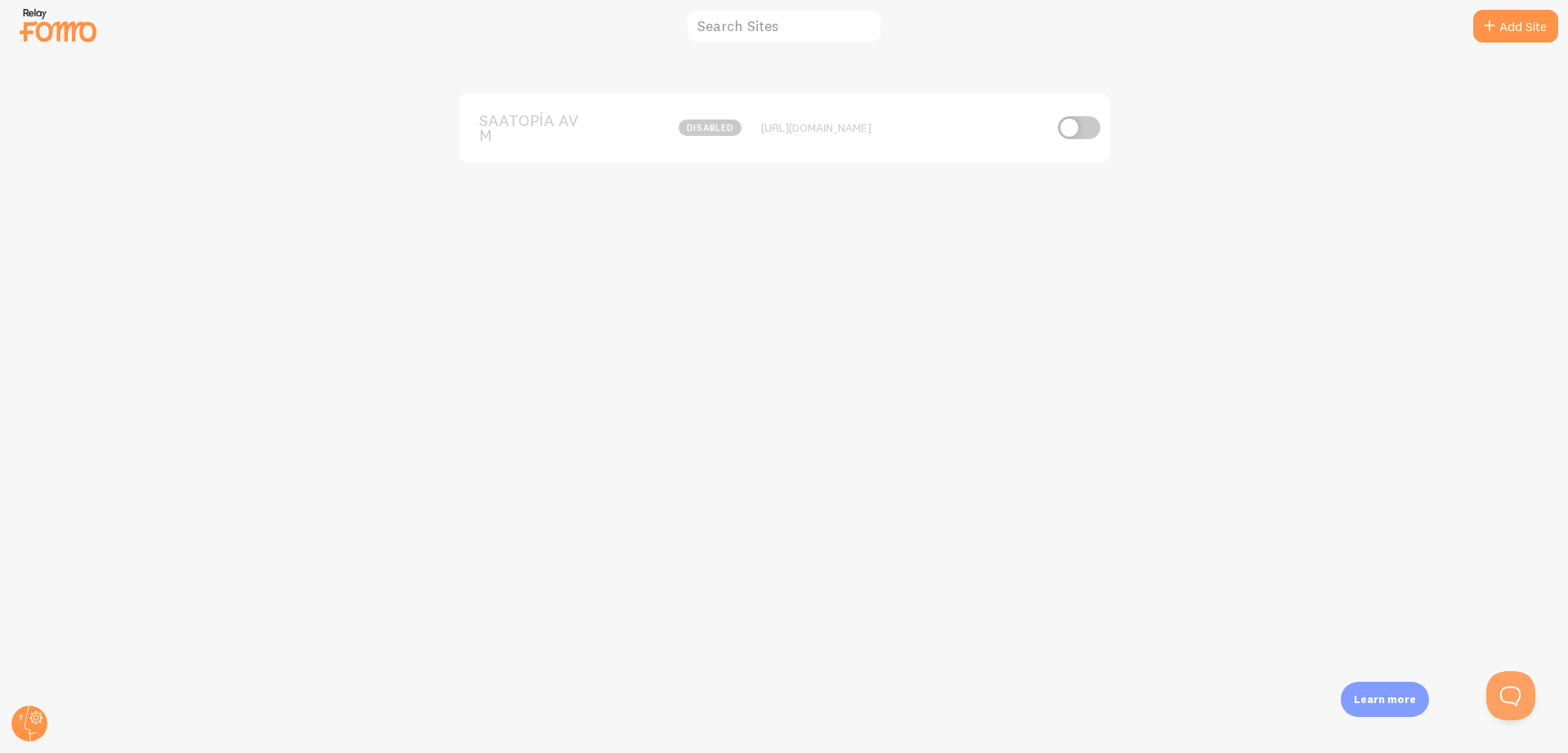
click at [1071, 140] on div "SAATOPİA AVM disabled [URL][DOMAIN_NAME]" at bounding box center [784, 128] width 651 height 70
click at [1085, 131] on input "checkbox" at bounding box center [1079, 127] width 43 height 23
checkbox input "true"
click at [503, 125] on span "SAATOPİA AVM" at bounding box center [545, 128] width 132 height 30
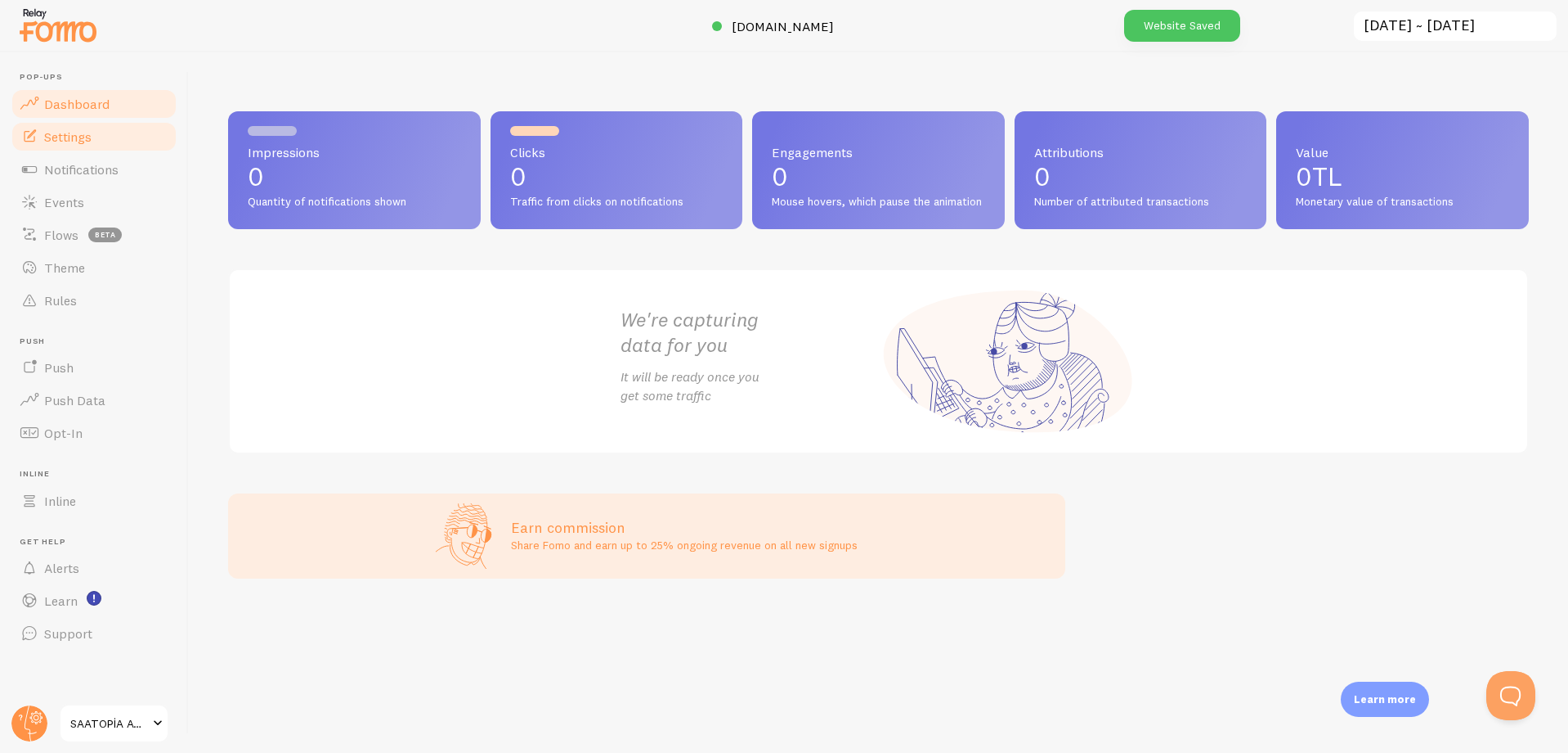
click at [58, 146] on link "Settings" at bounding box center [94, 136] width 169 height 33
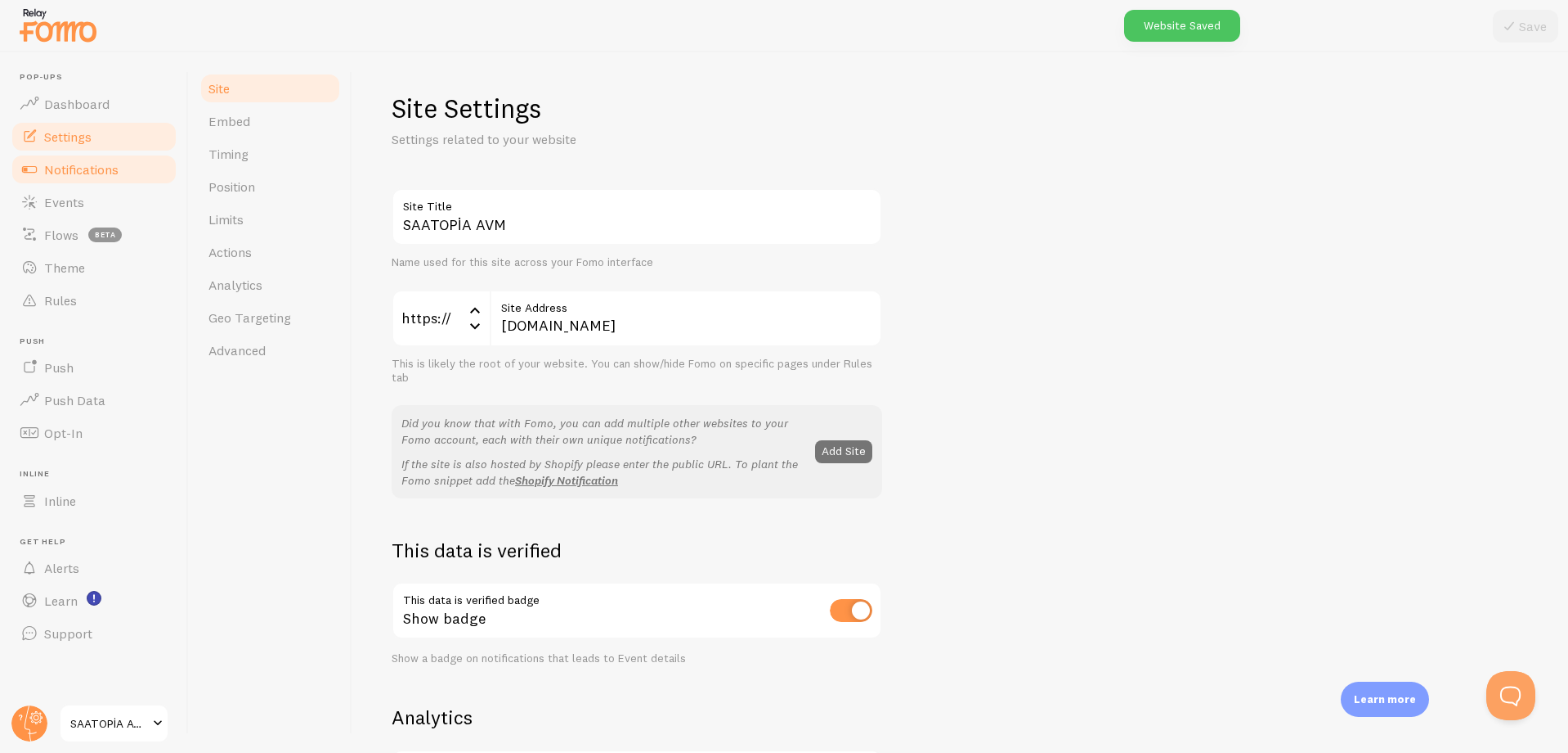
click at [96, 168] on span "Notifications" at bounding box center [81, 169] width 74 height 16
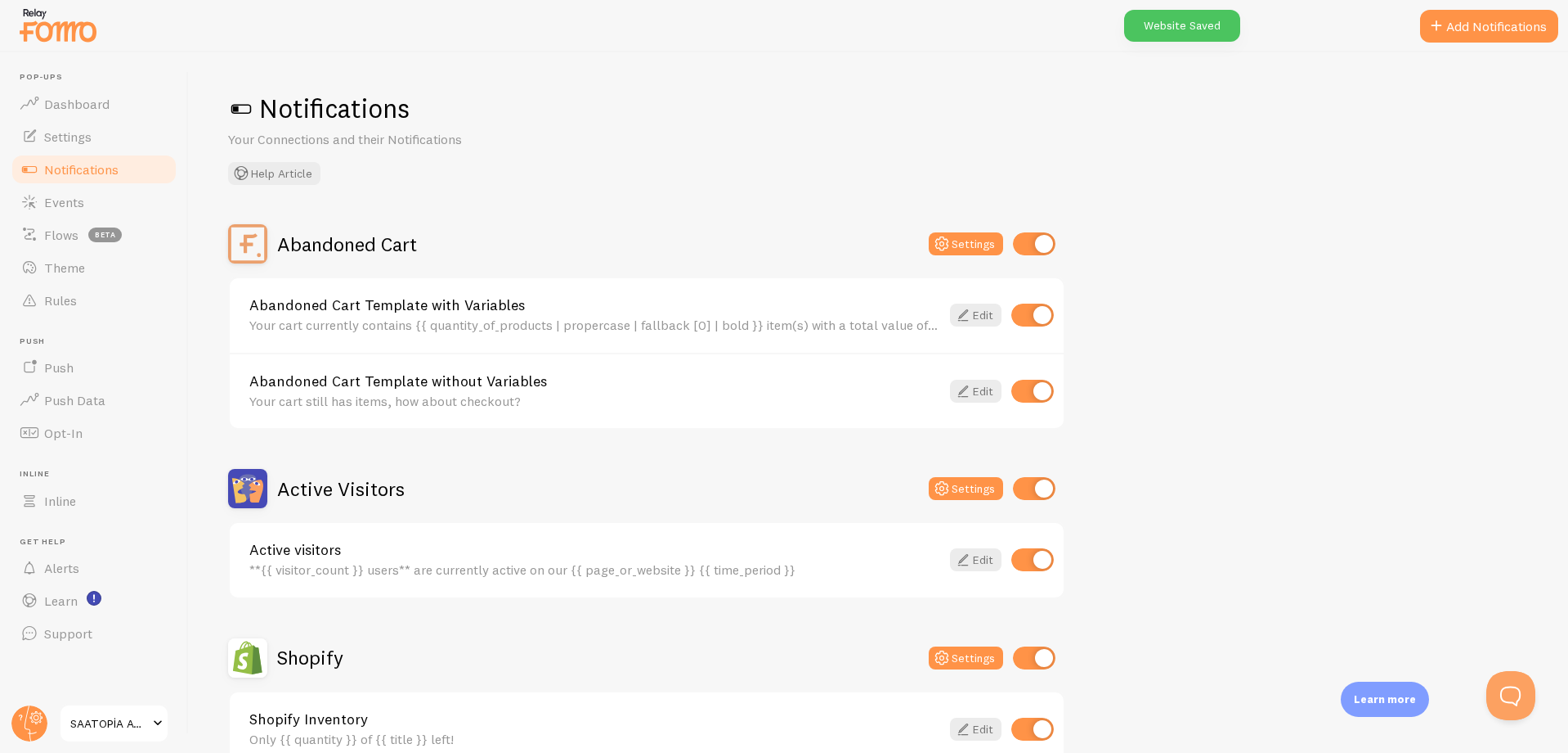
click at [1027, 245] on input "checkbox" at bounding box center [1034, 243] width 43 height 23
checkbox input "false"
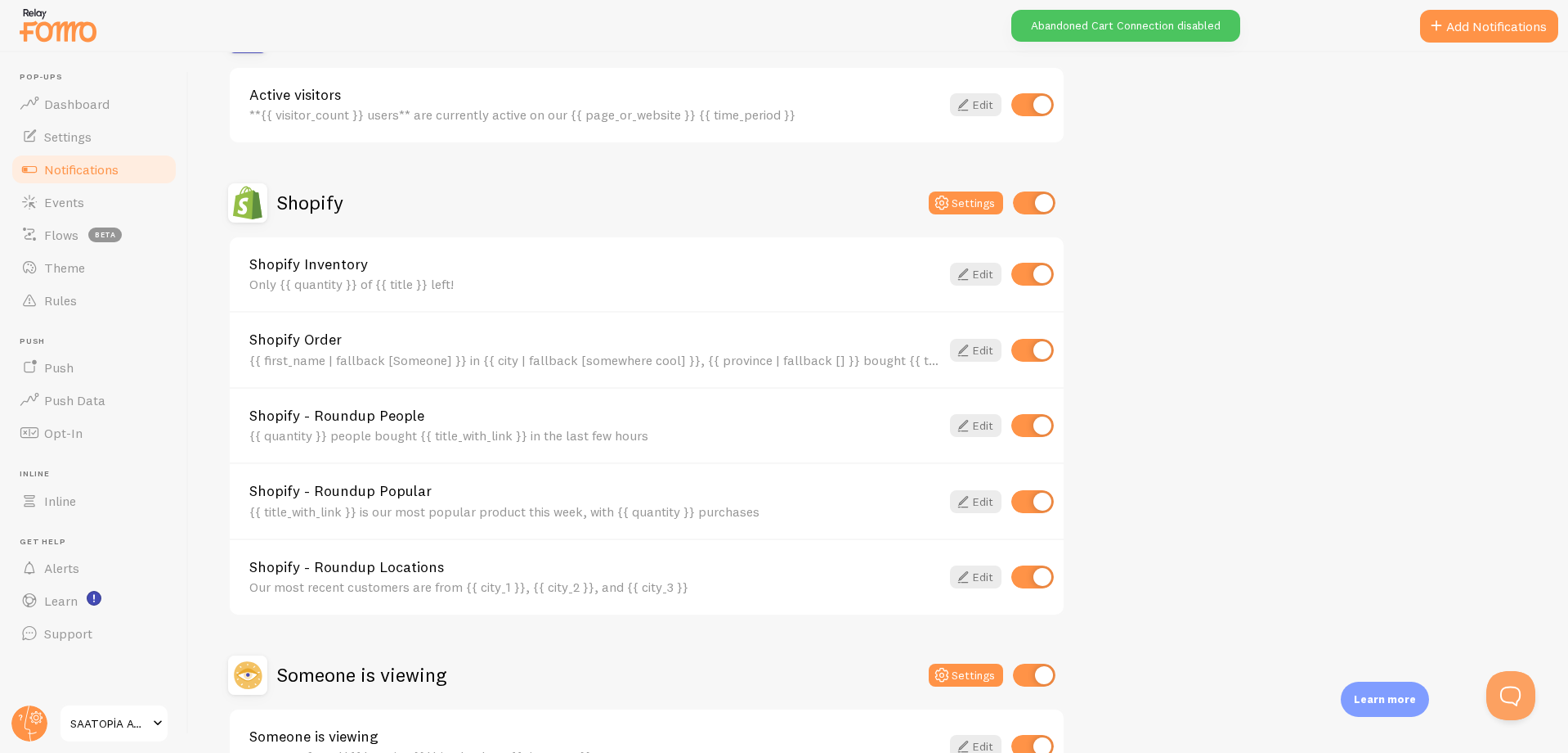
scroll to position [565, 0]
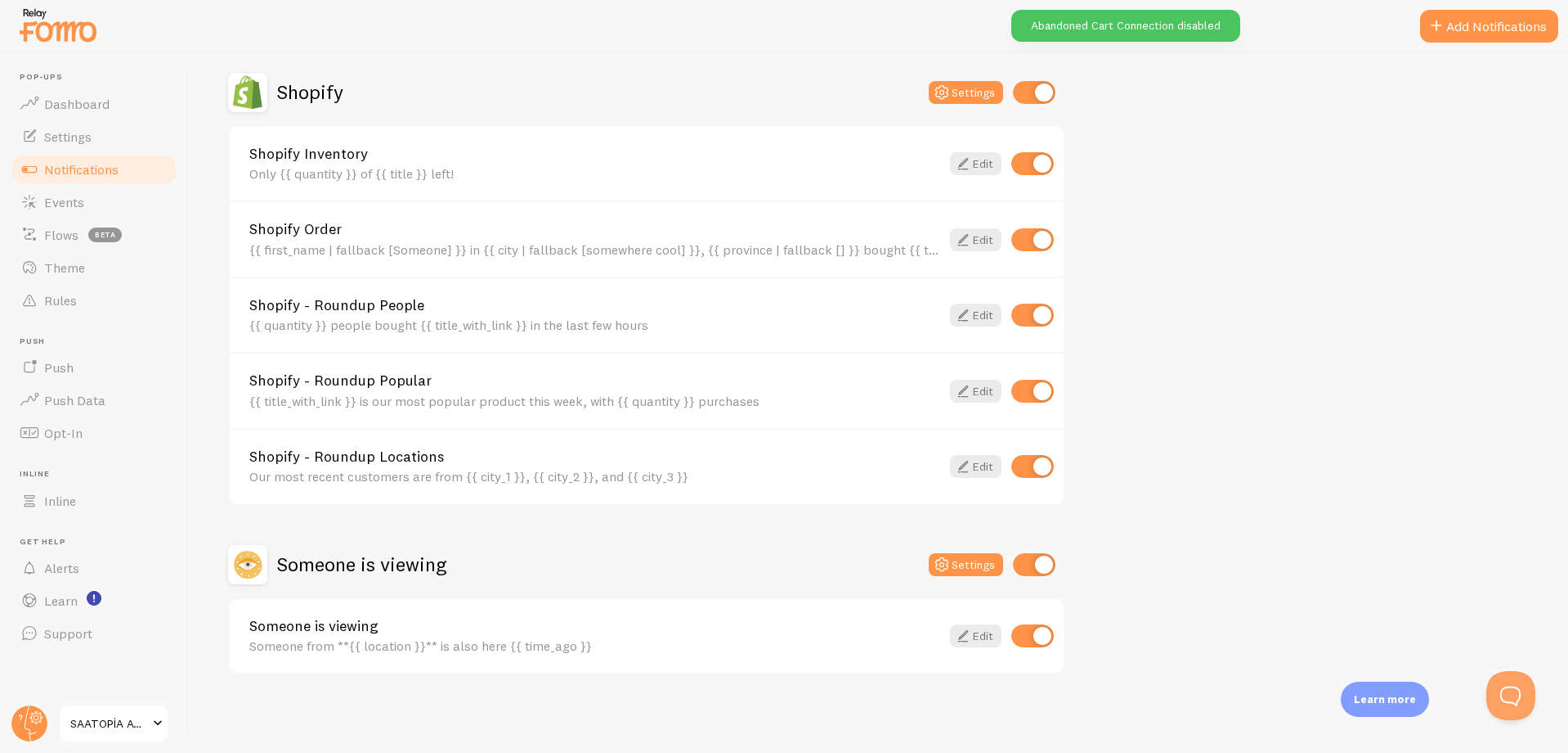
click at [1021, 560] on input "checkbox" at bounding box center [1034, 564] width 43 height 23
checkbox input "false"
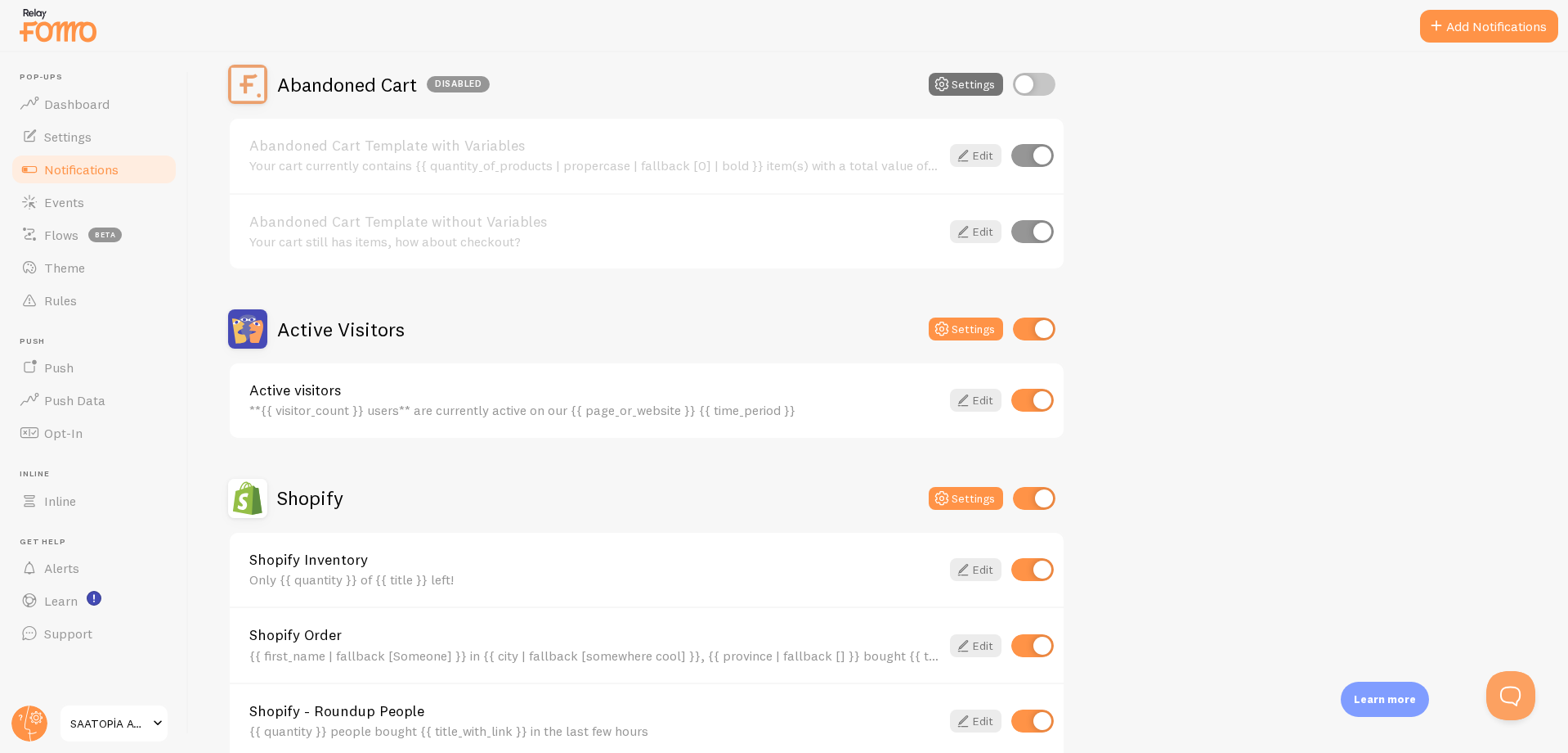
scroll to position [409, 0]
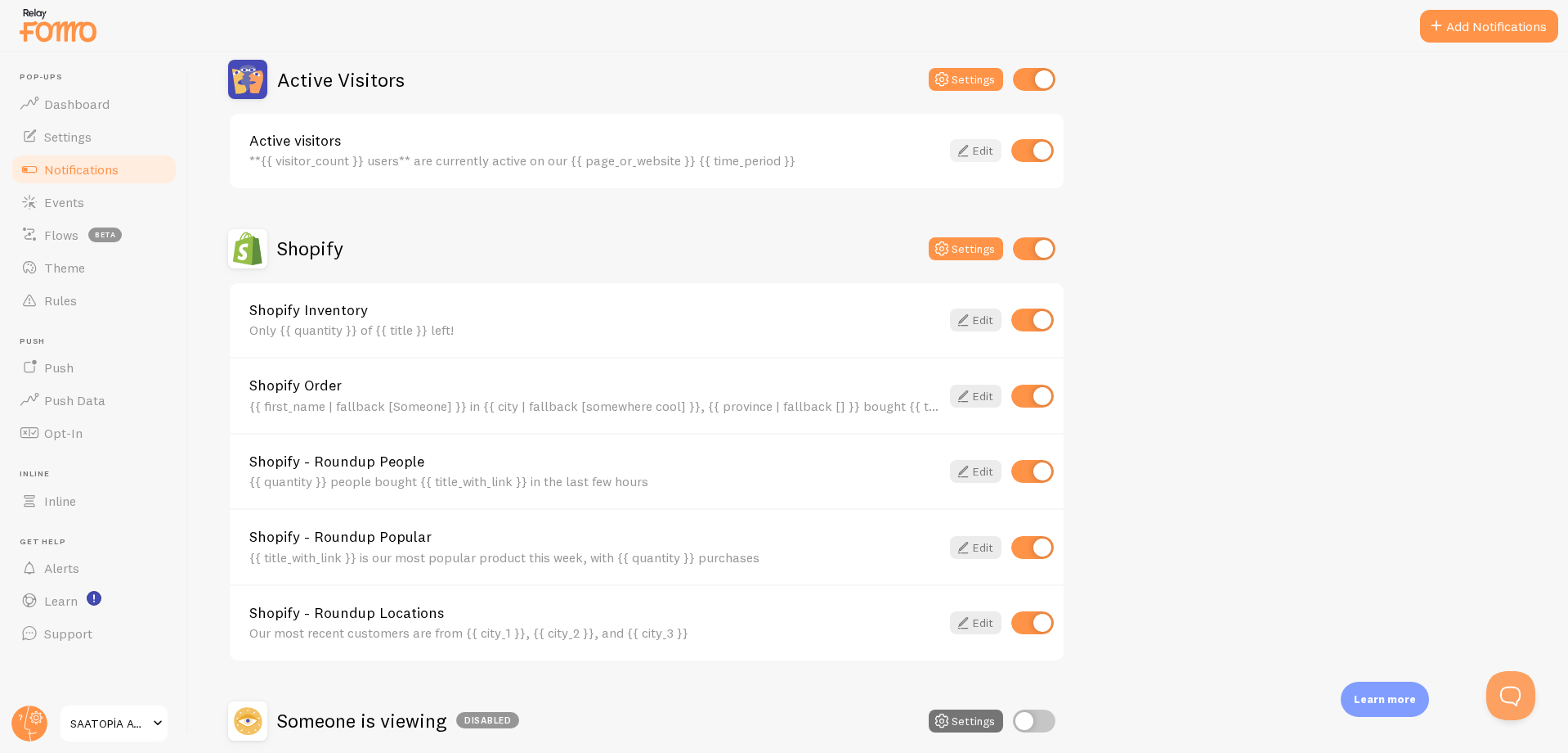
click at [967, 155] on icon at bounding box center [963, 151] width 20 height 20
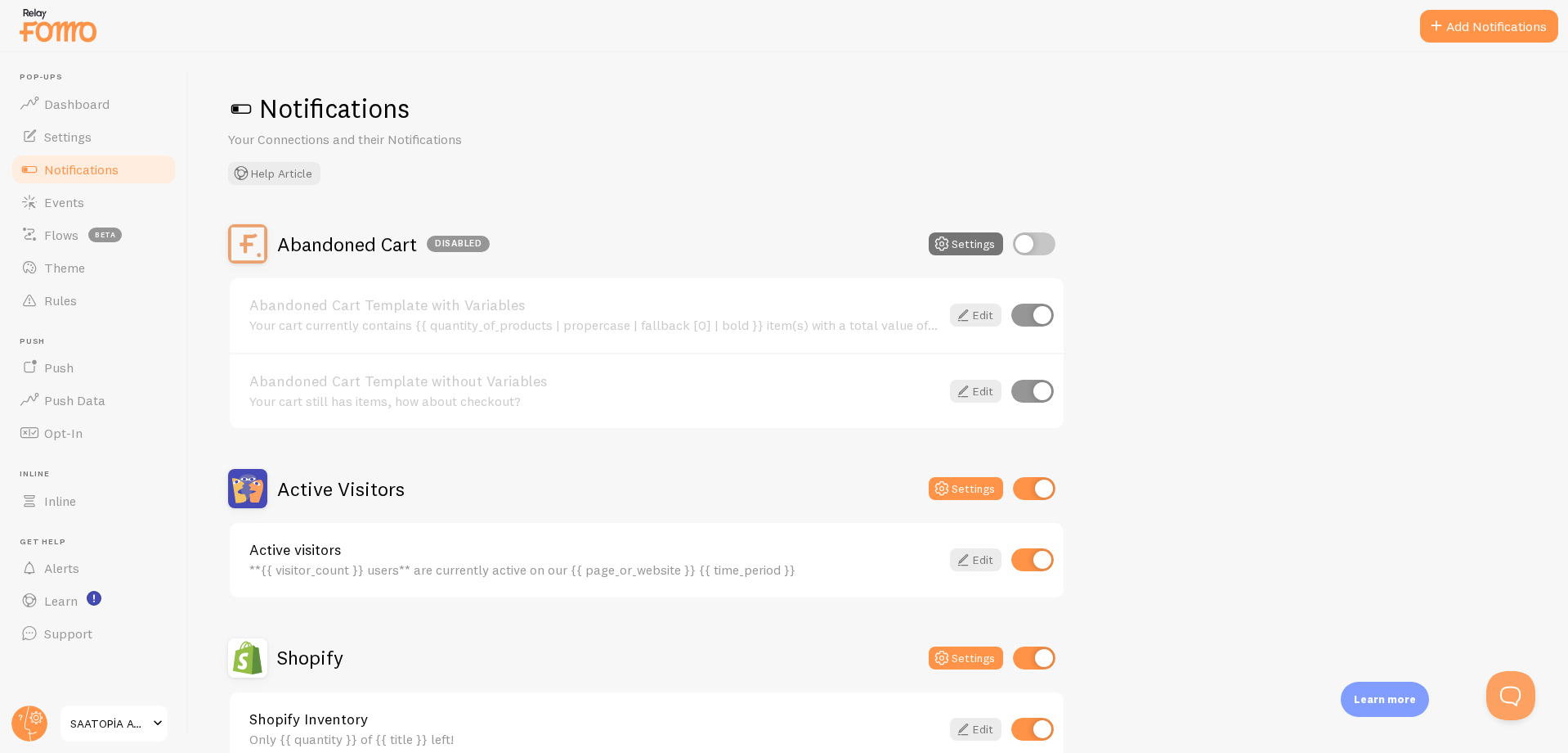
click at [58, 32] on img at bounding box center [58, 25] width 82 height 42
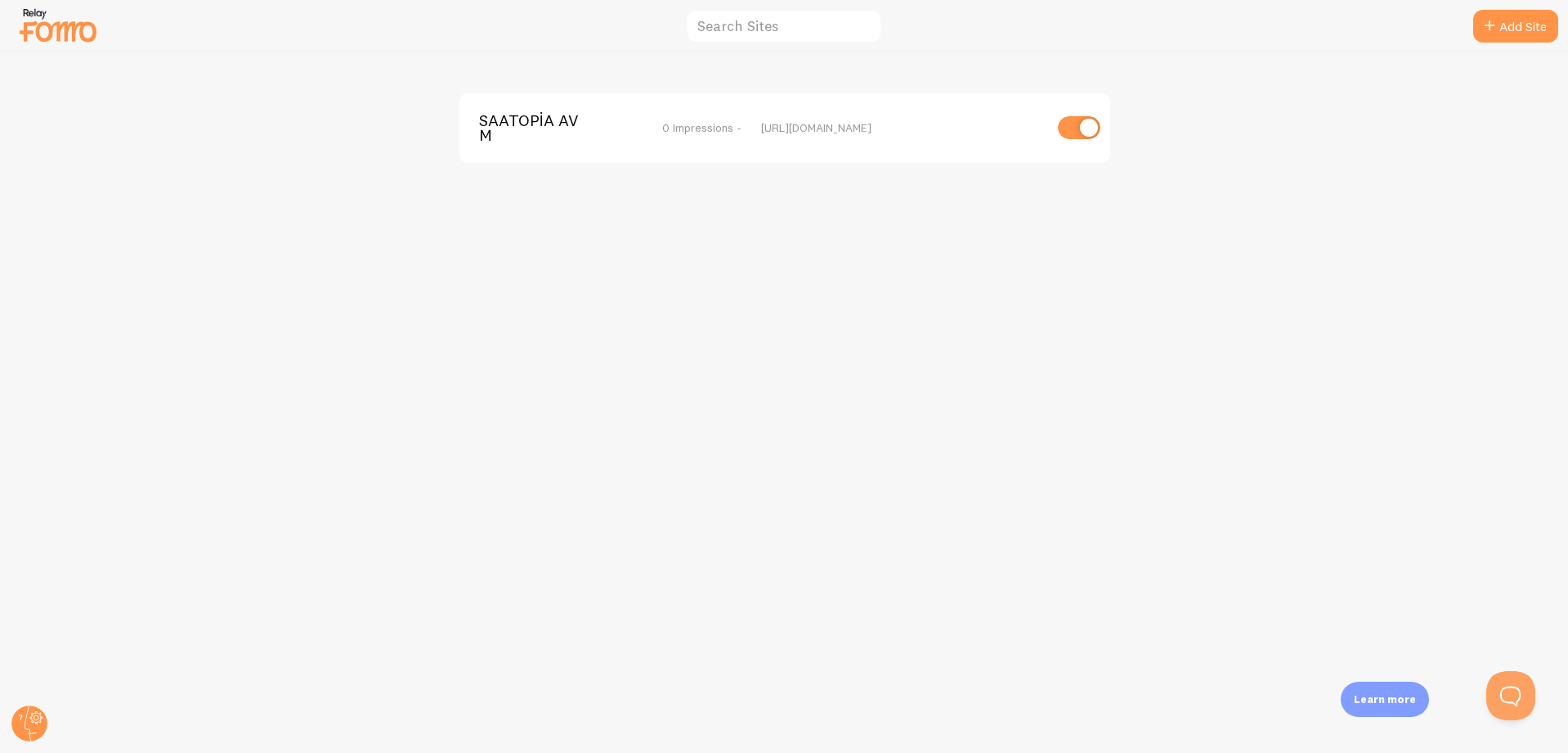
click at [1075, 123] on input "checkbox" at bounding box center [1079, 127] width 43 height 23
checkbox input "false"
